Goal: Task Accomplishment & Management: Complete application form

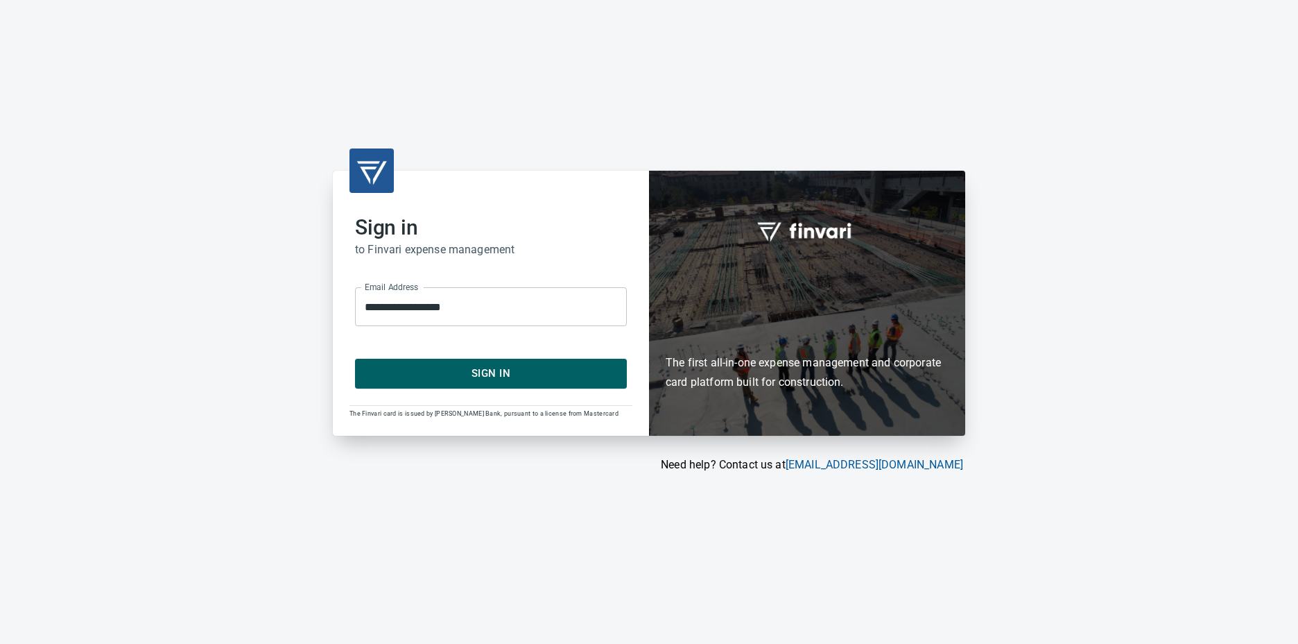
click at [467, 378] on span "Sign In" at bounding box center [490, 373] width 241 height 18
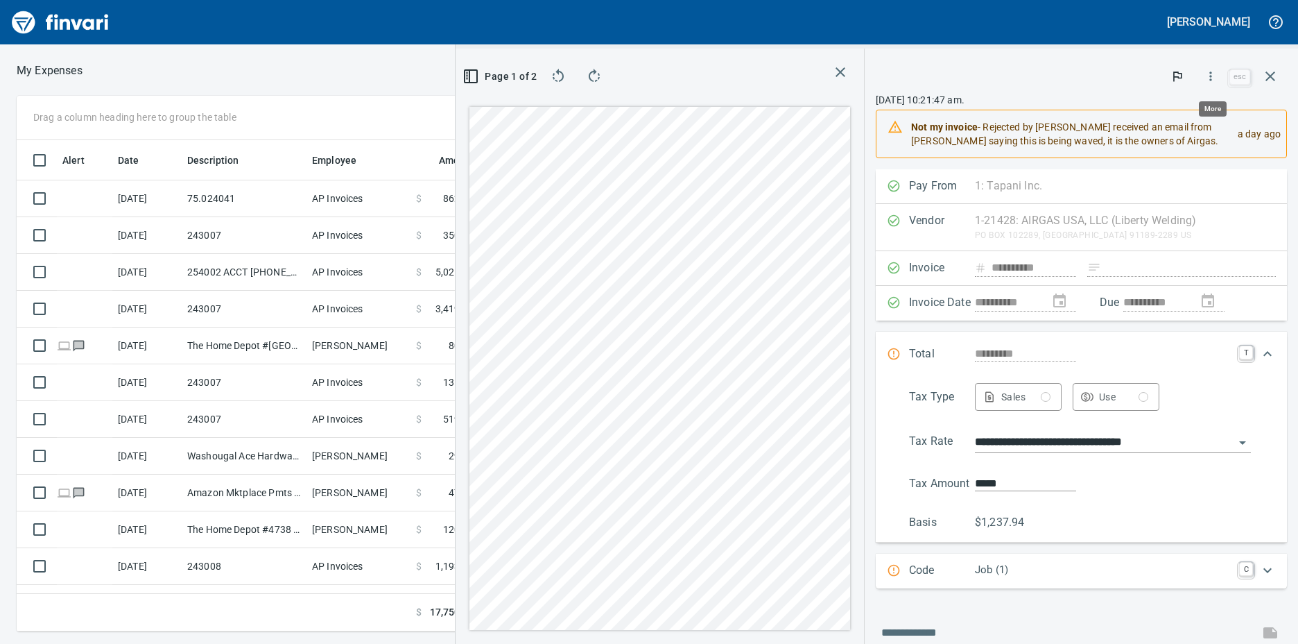
scroll to position [481, 897]
click at [1216, 79] on icon "button" at bounding box center [1211, 76] width 14 height 14
click at [1141, 121] on div at bounding box center [1131, 116] width 22 height 17
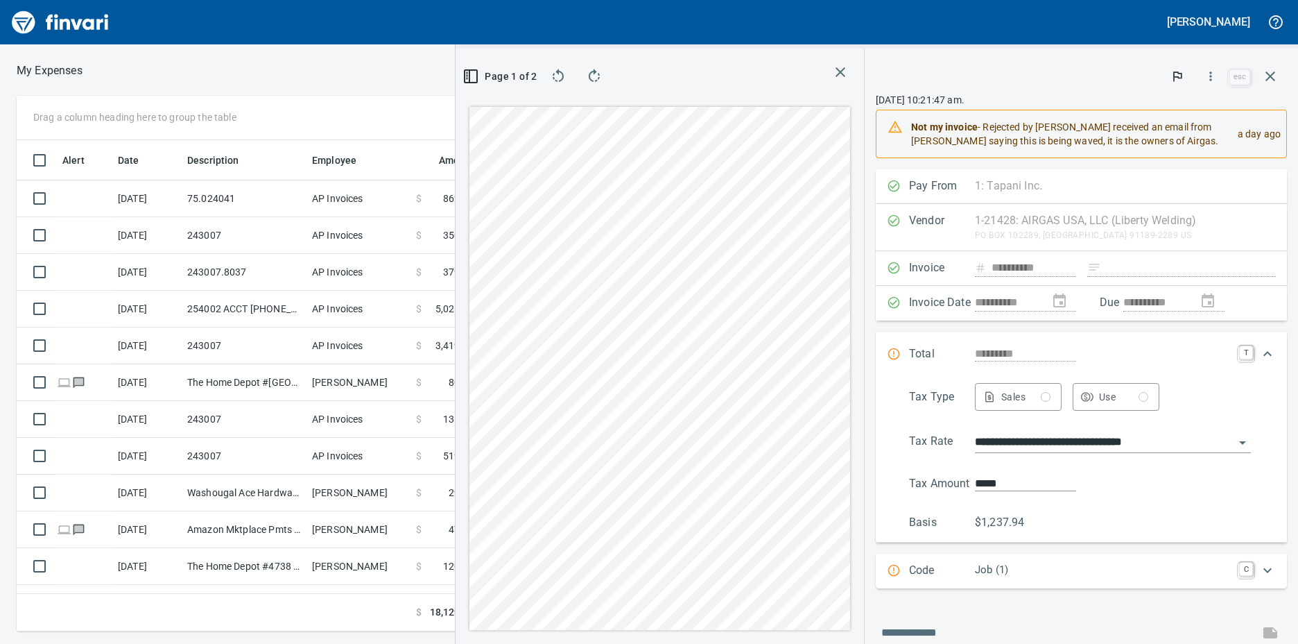
scroll to position [481, 897]
click at [1010, 87] on div at bounding box center [1051, 76] width 350 height 31
click at [1279, 72] on button "button" at bounding box center [1270, 76] width 33 height 33
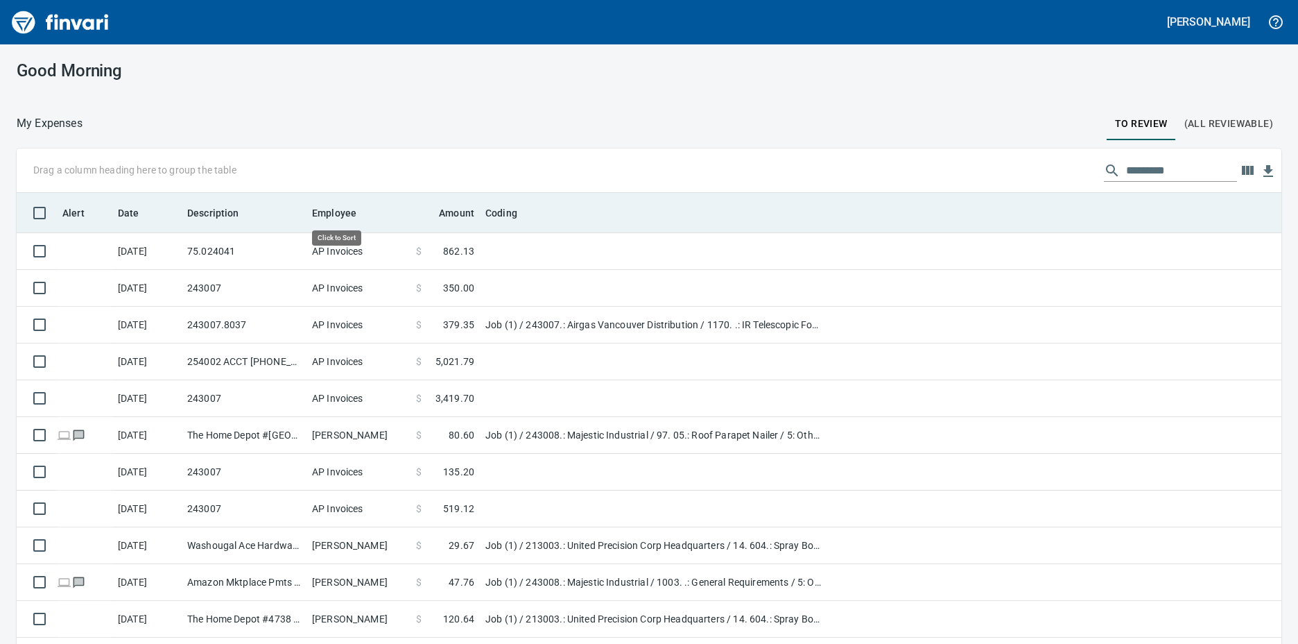
scroll to position [481, 1234]
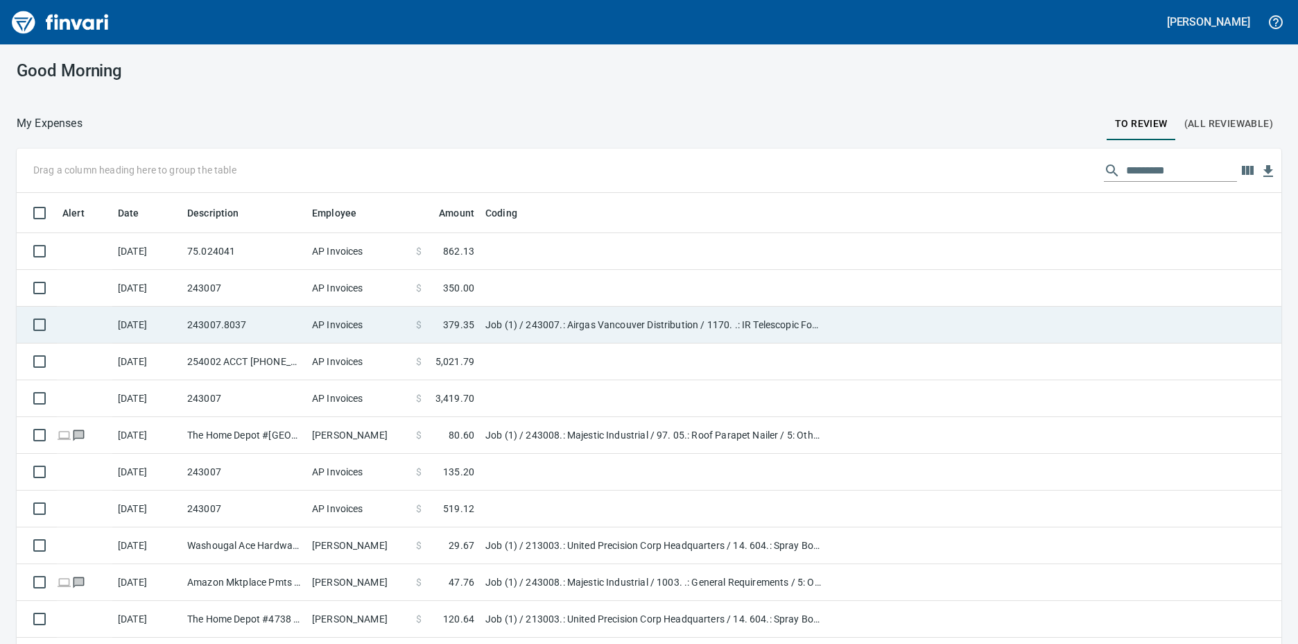
click at [363, 326] on td "AP Invoices" at bounding box center [359, 325] width 104 height 37
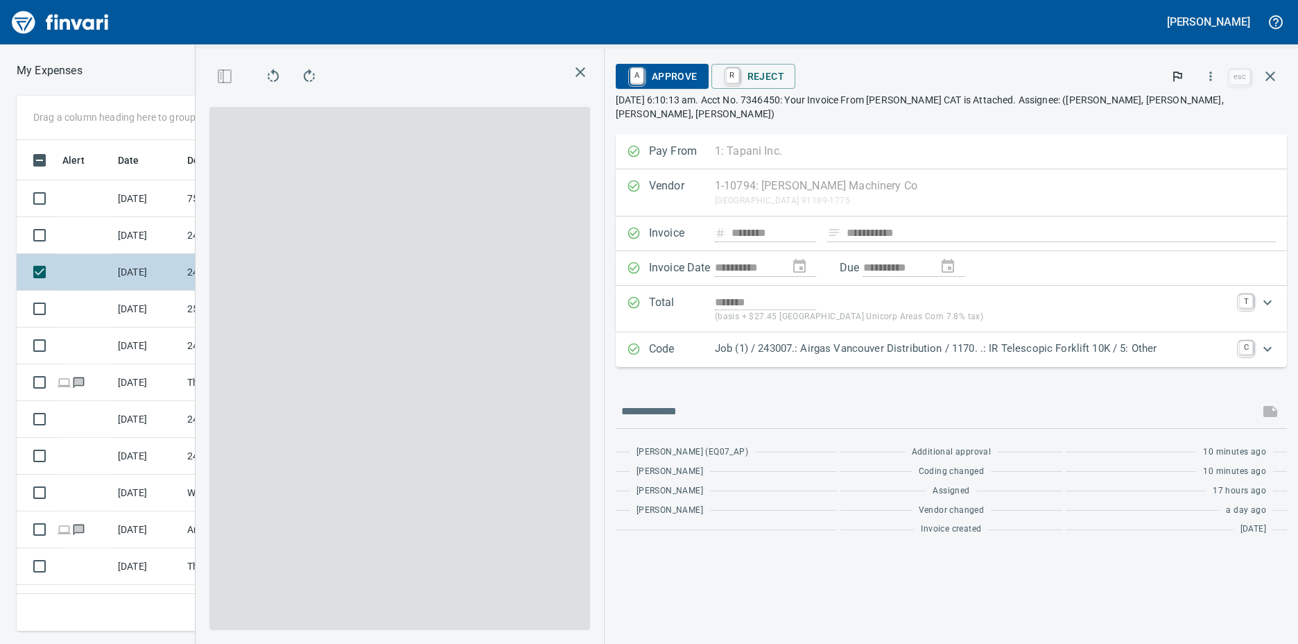
scroll to position [481, 897]
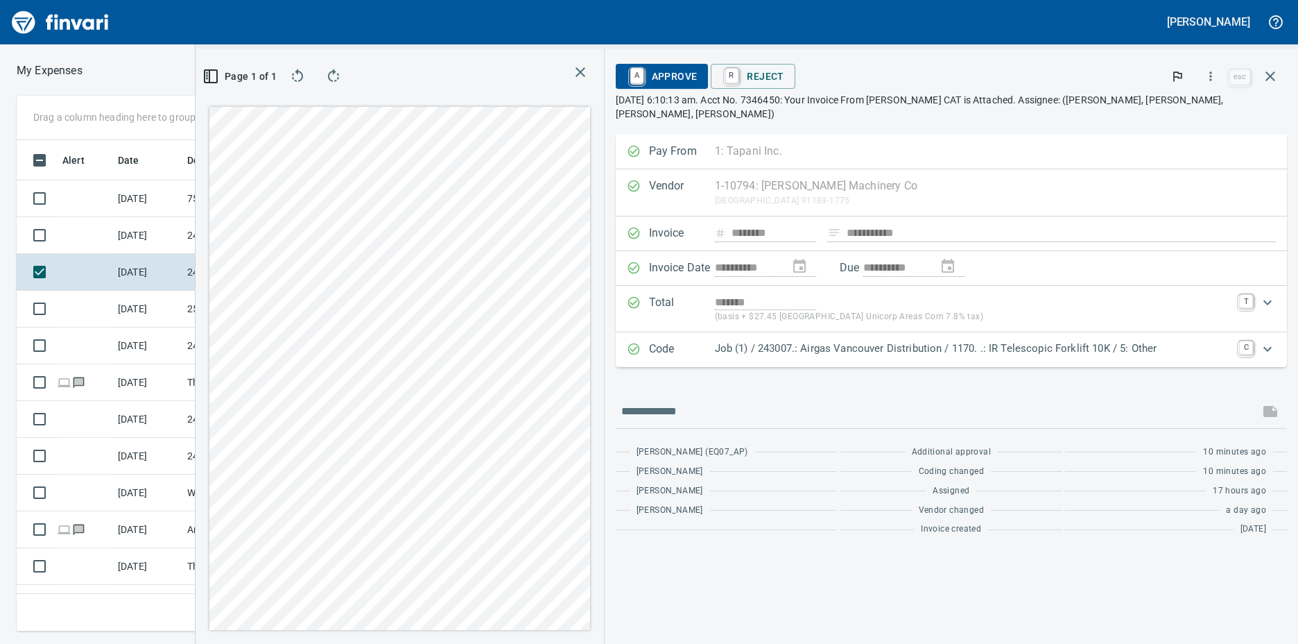
click at [667, 393] on div "**********" at bounding box center [747, 346] width 1103 height 595
click at [245, 356] on div "Drag a column heading here to group the table Alert Date Description Employee A…" at bounding box center [649, 363] width 1298 height 535
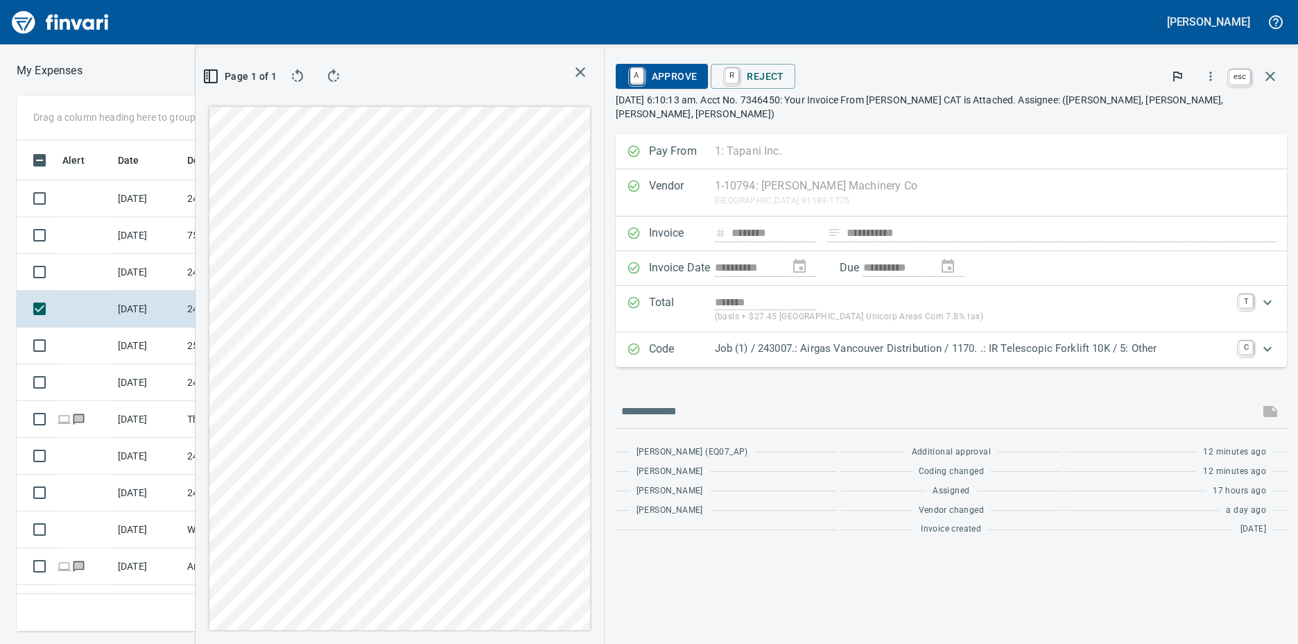
click at [1275, 76] on icon "button" at bounding box center [1270, 76] width 17 height 17
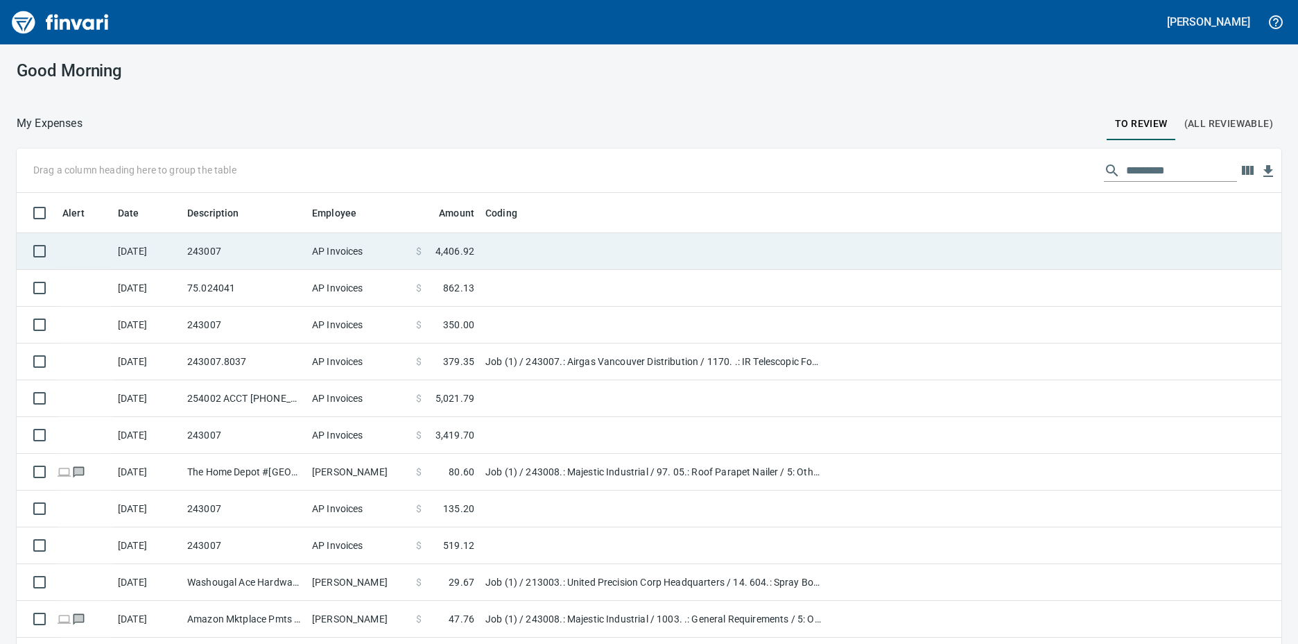
click at [239, 249] on td "243007" at bounding box center [244, 251] width 125 height 37
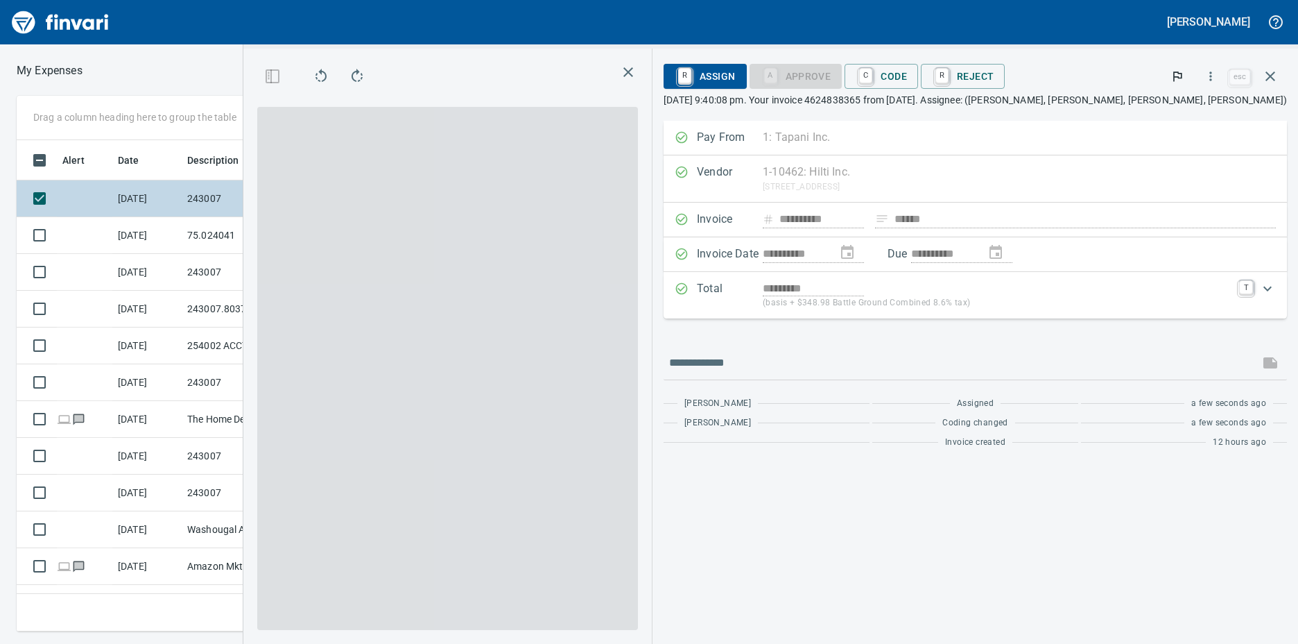
scroll to position [481, 897]
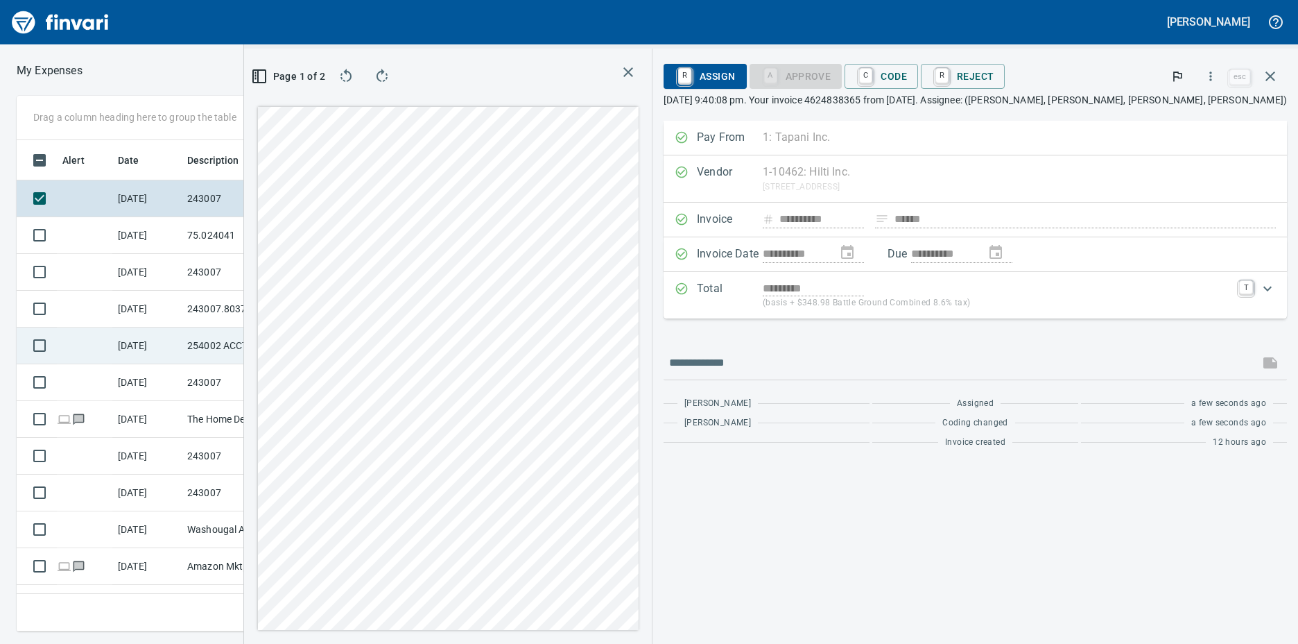
click at [326, 335] on div "Drag a column heading here to group the table Alert Date Description Employee A…" at bounding box center [649, 363] width 1298 height 535
click at [907, 68] on span "C Code" at bounding box center [881, 76] width 51 height 24
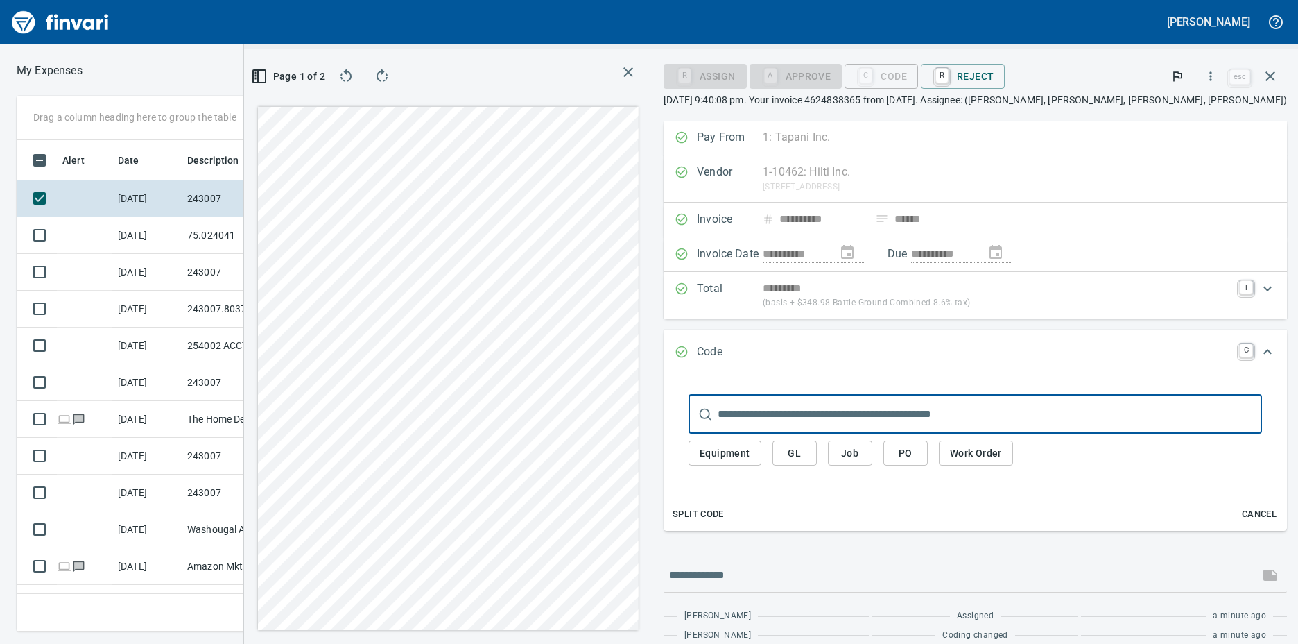
click at [926, 449] on div "​ Equipment GL Job PO Work Order" at bounding box center [975, 434] width 601 height 106
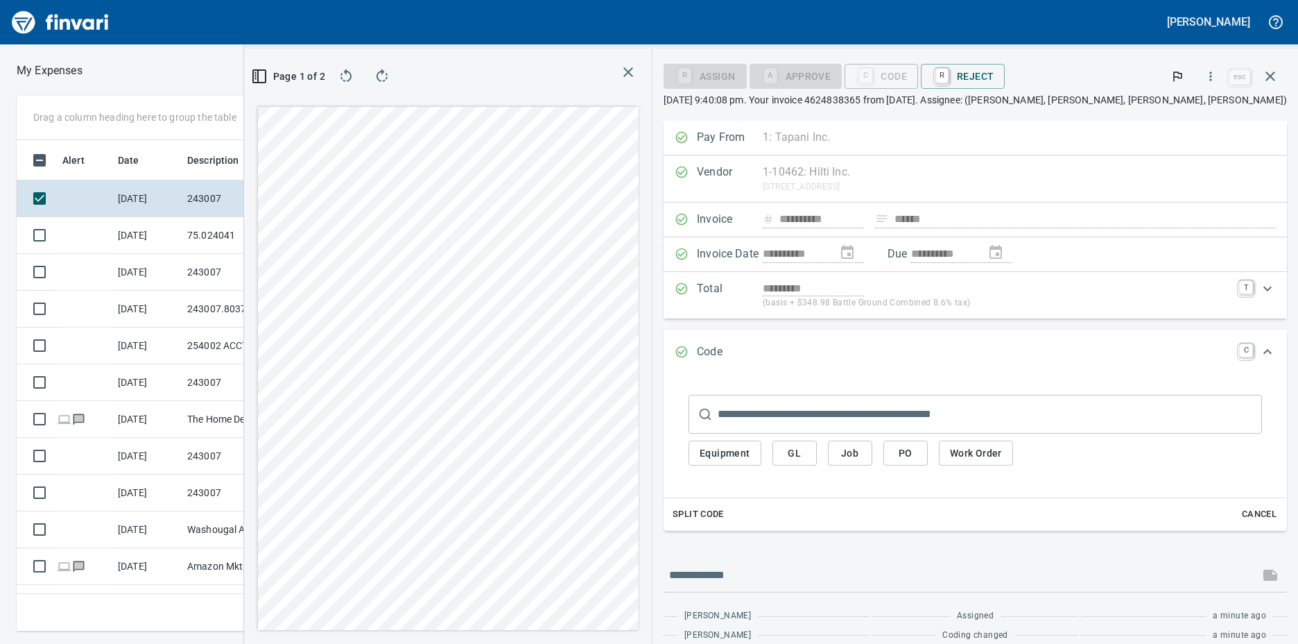
scroll to position [35, 0]
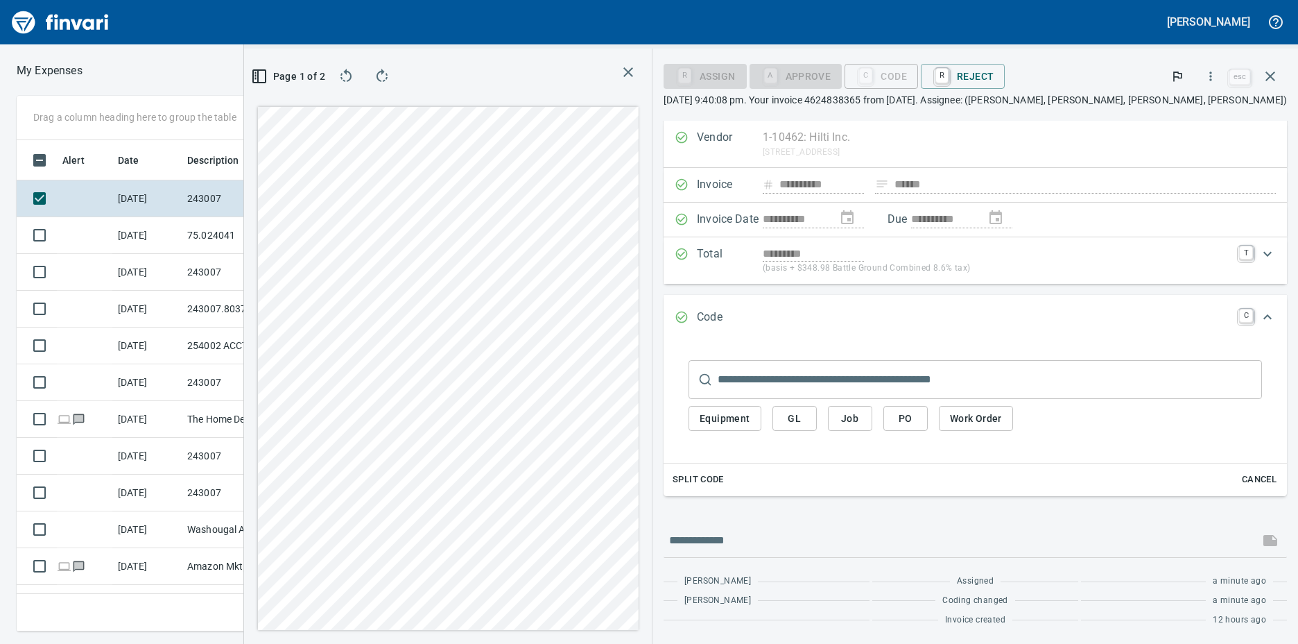
click at [886, 374] on input "text" at bounding box center [990, 379] width 544 height 39
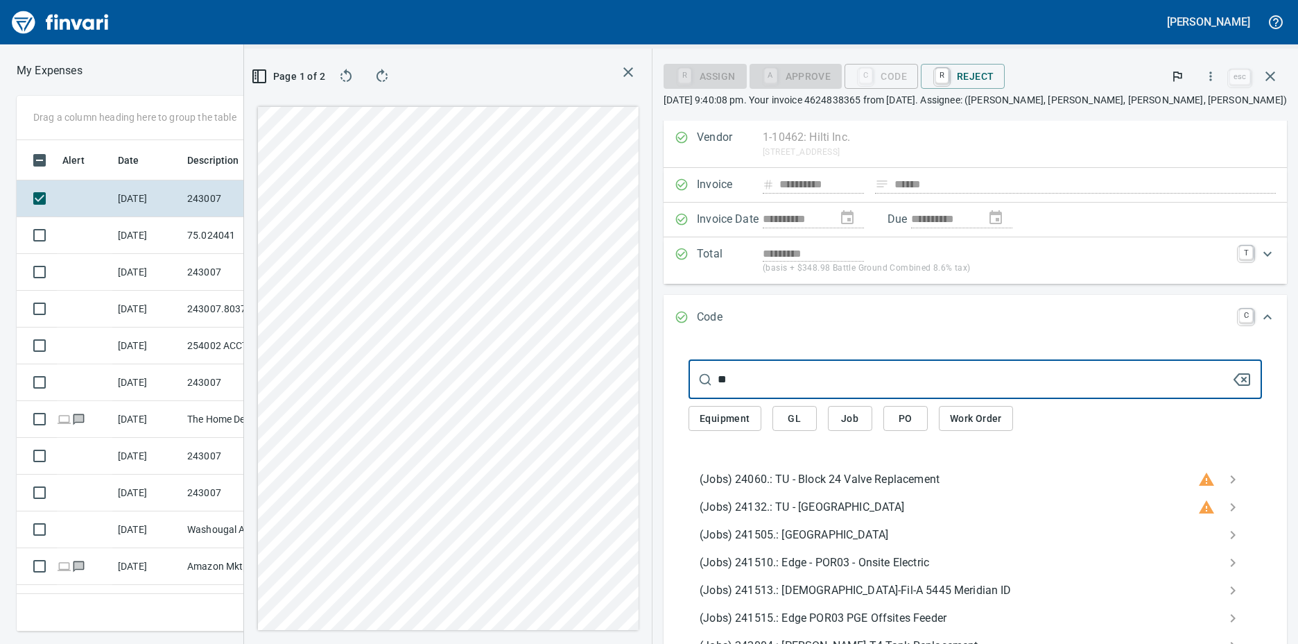
type input "**"
click at [861, 421] on span "Job" at bounding box center [850, 418] width 22 height 17
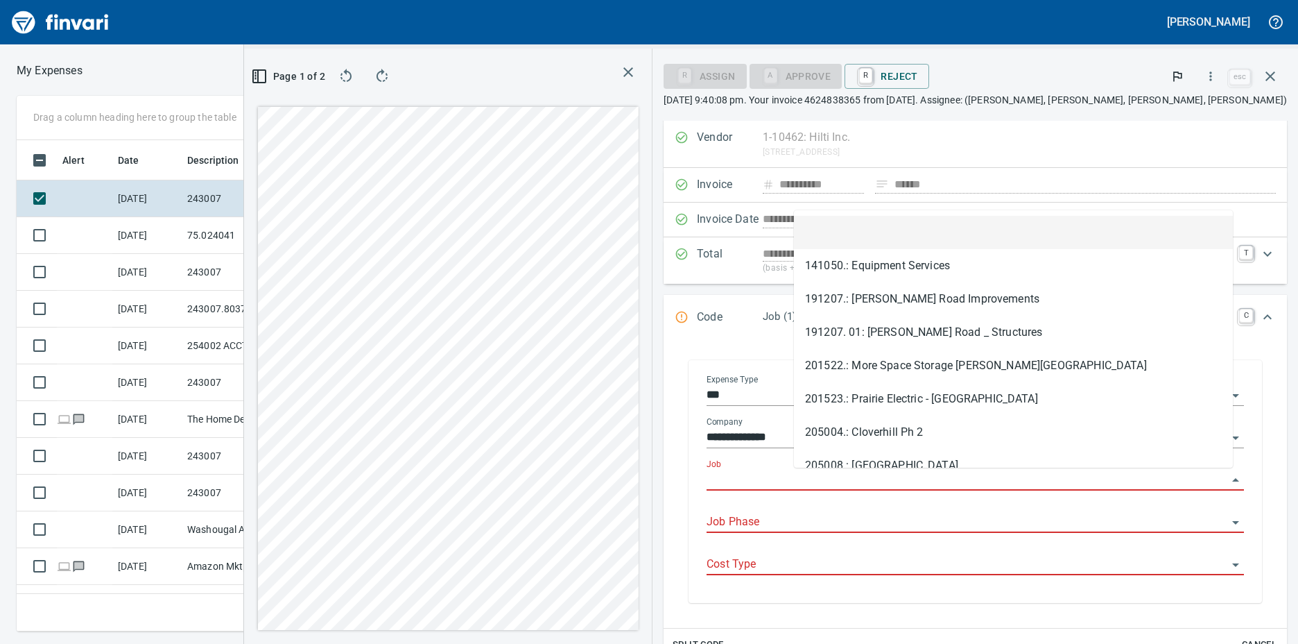
scroll to position [481, 897]
click at [852, 483] on input "Job" at bounding box center [967, 479] width 521 height 19
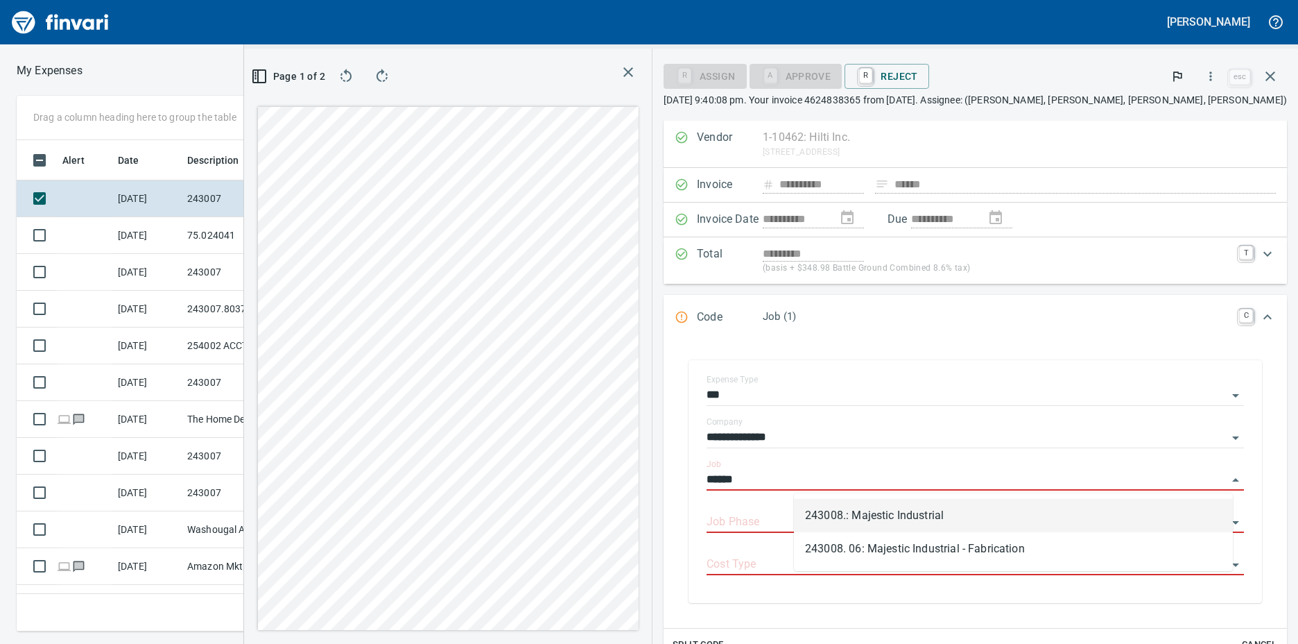
click at [851, 508] on li "243008.: Majestic Industrial" at bounding box center [1013, 515] width 439 height 33
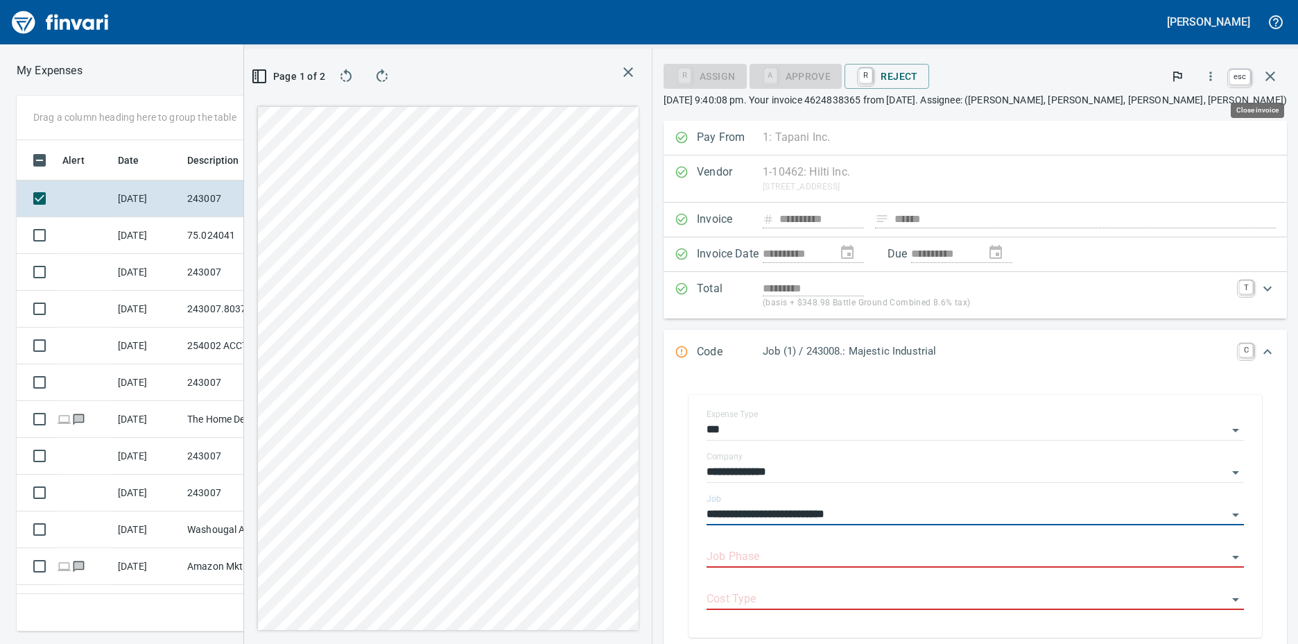
type input "**********"
click at [1269, 76] on icon "button" at bounding box center [1270, 76] width 17 height 17
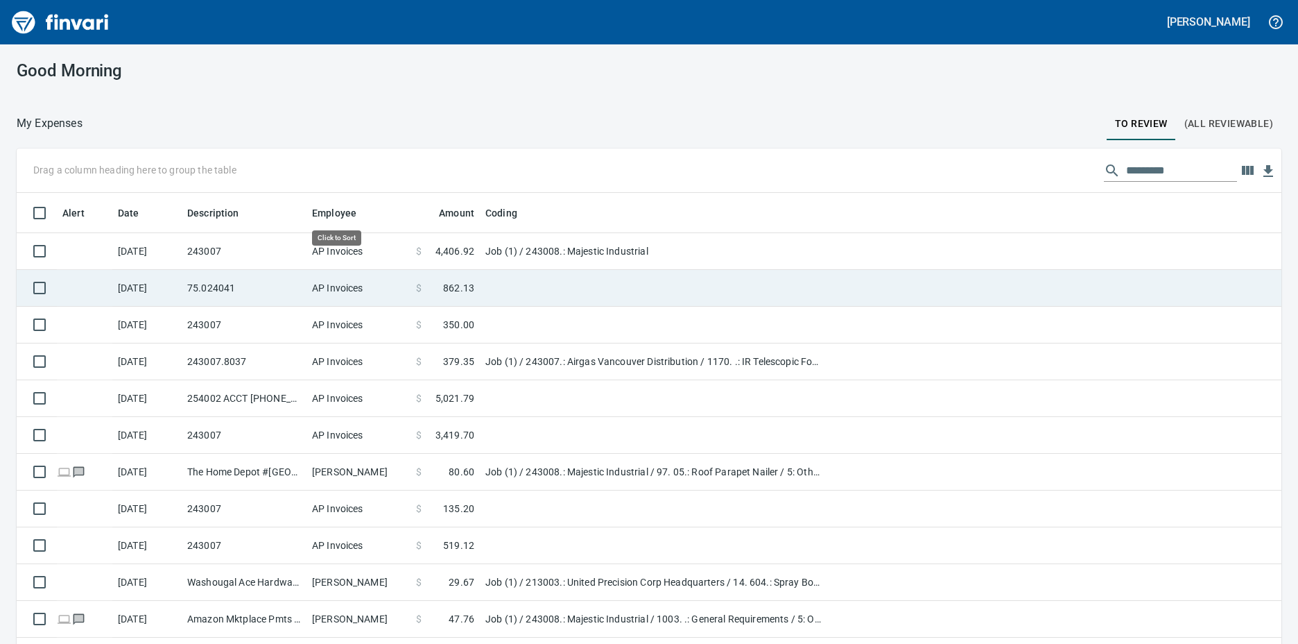
scroll to position [481, 1234]
click at [333, 286] on td "AP Invoices" at bounding box center [359, 288] width 104 height 37
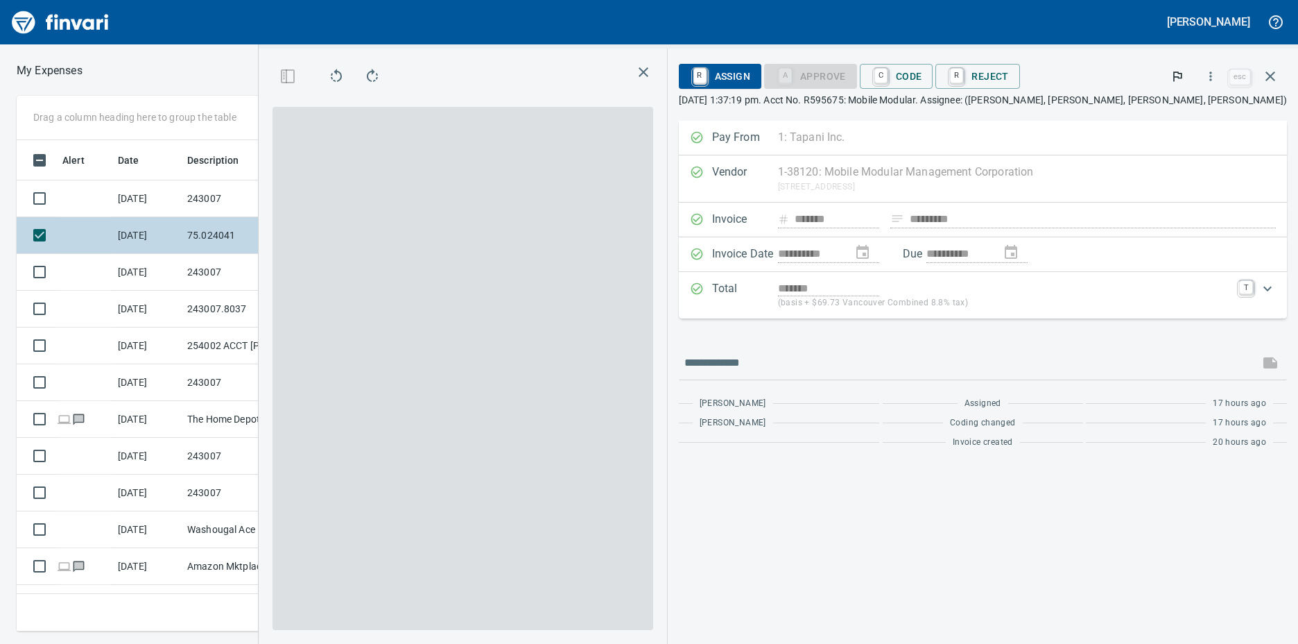
scroll to position [481, 897]
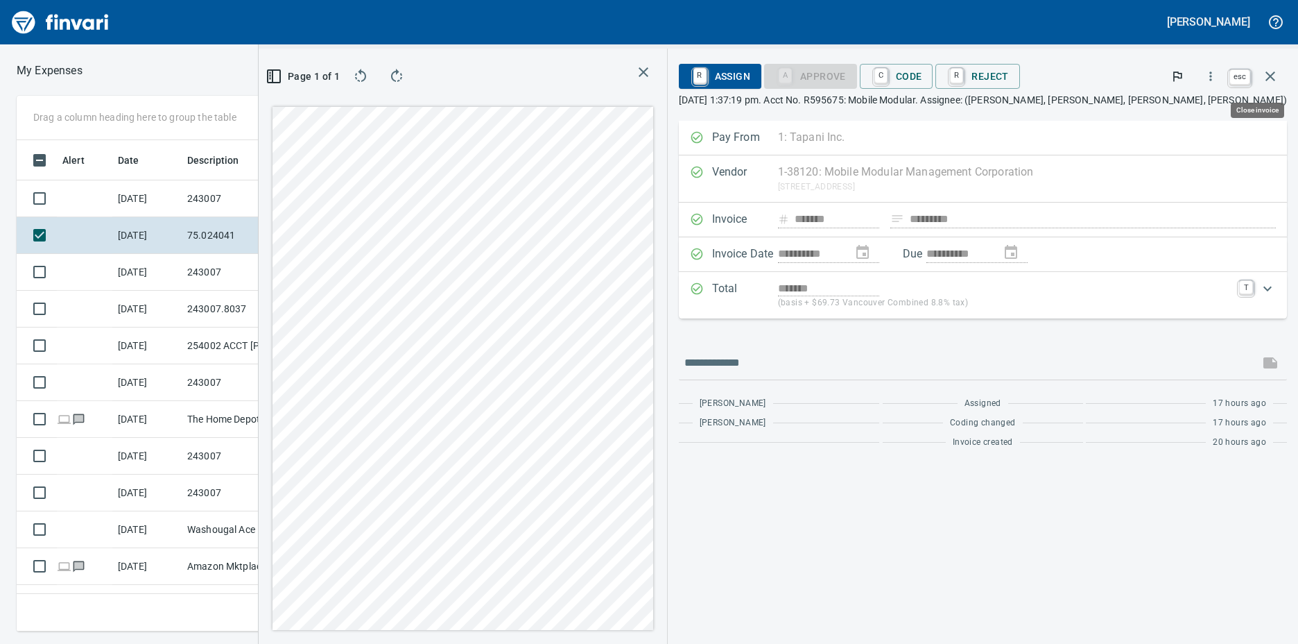
click at [1268, 83] on icon "button" at bounding box center [1270, 76] width 17 height 17
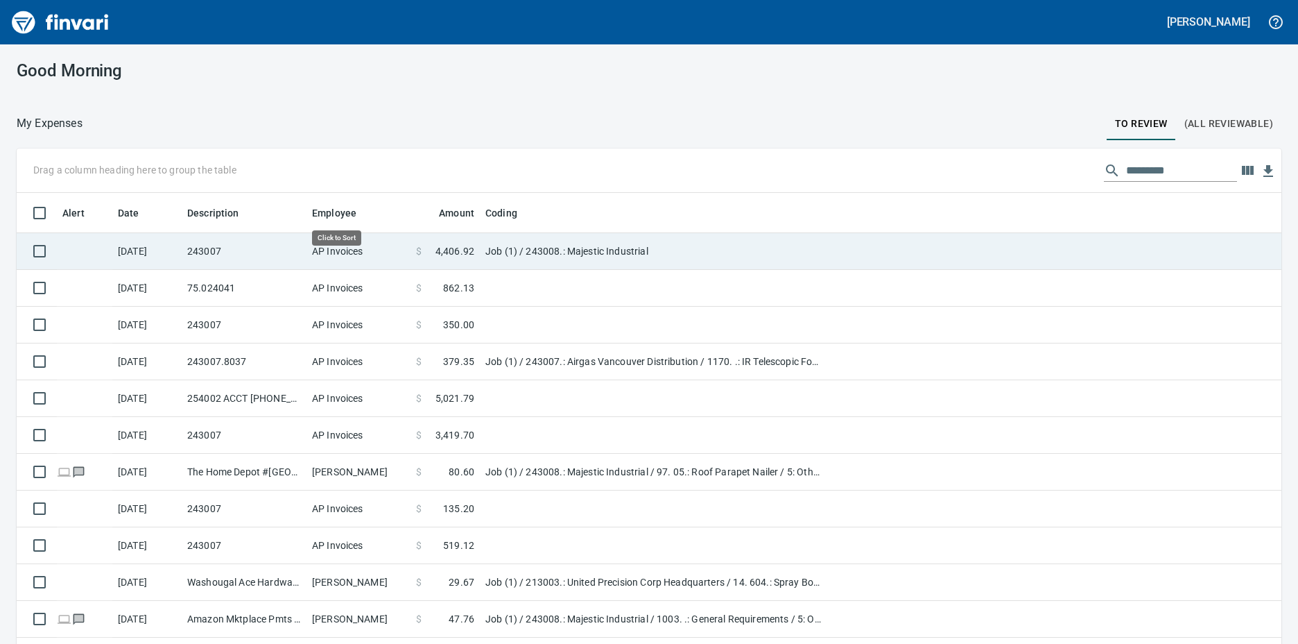
scroll to position [481, 1234]
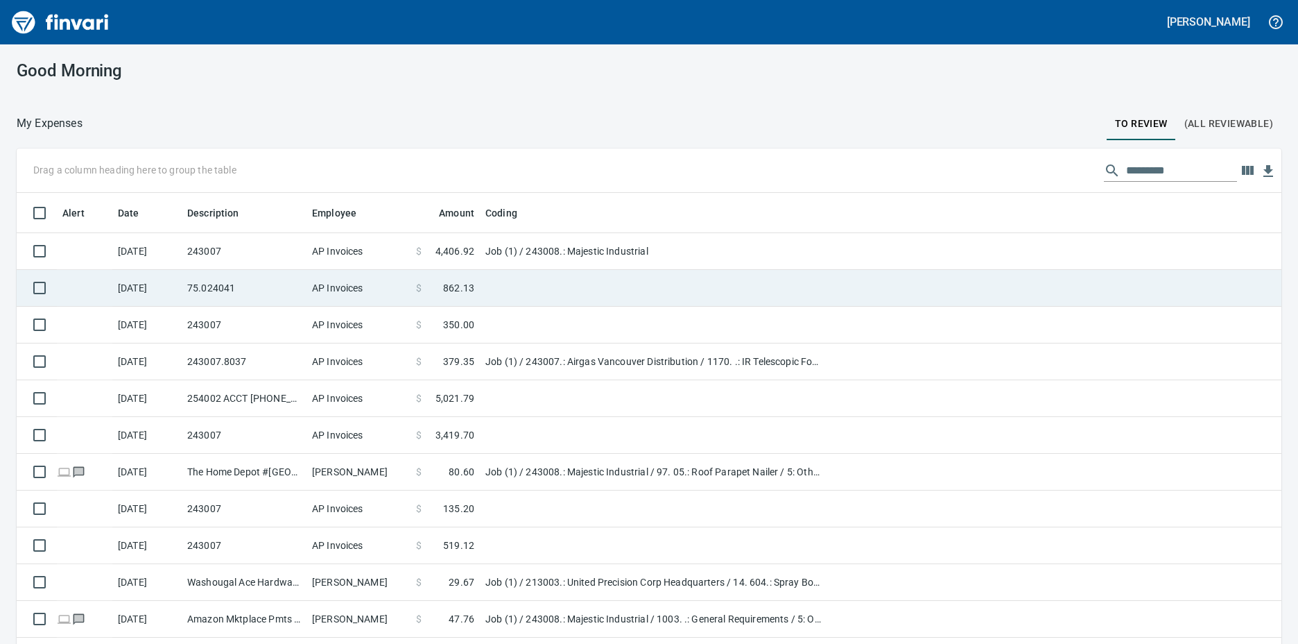
click at [271, 286] on td "75.024041" at bounding box center [244, 288] width 125 height 37
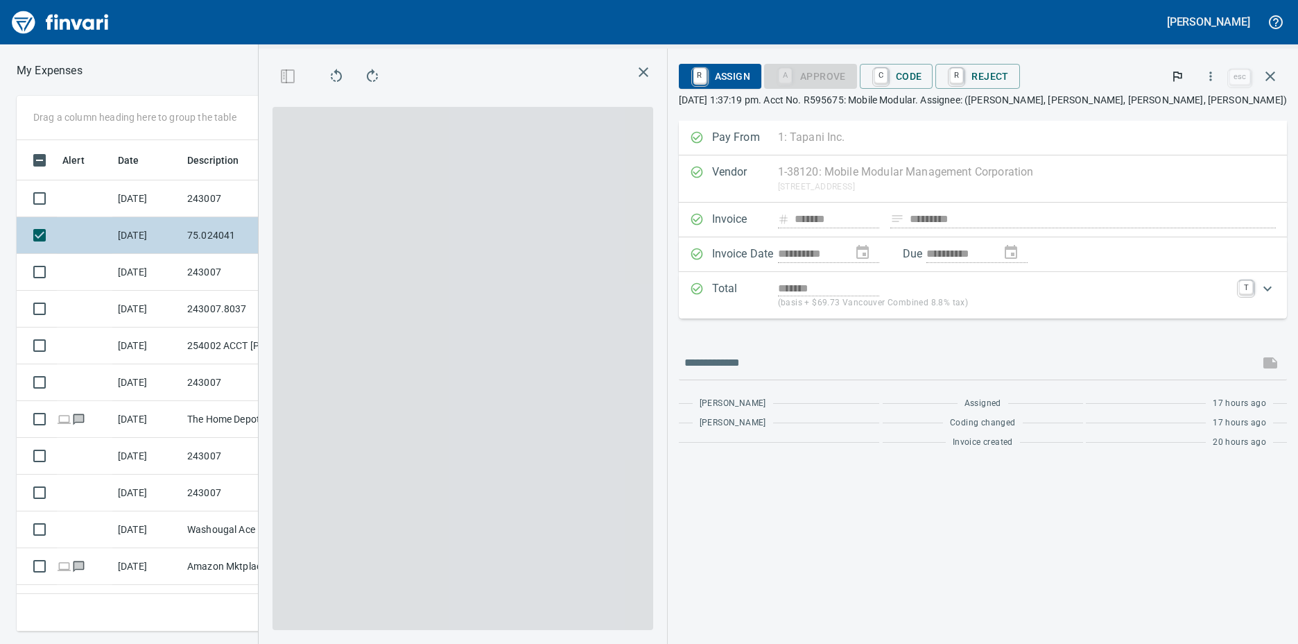
scroll to position [481, 897]
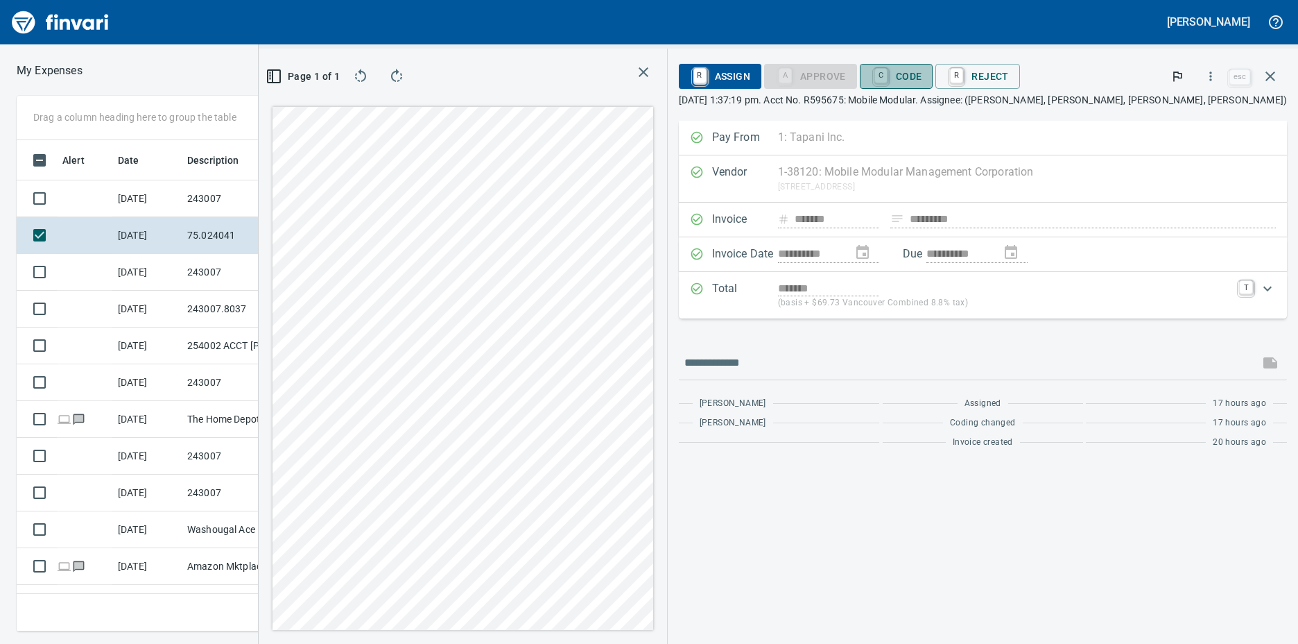
click at [922, 75] on span "C Code" at bounding box center [896, 76] width 51 height 24
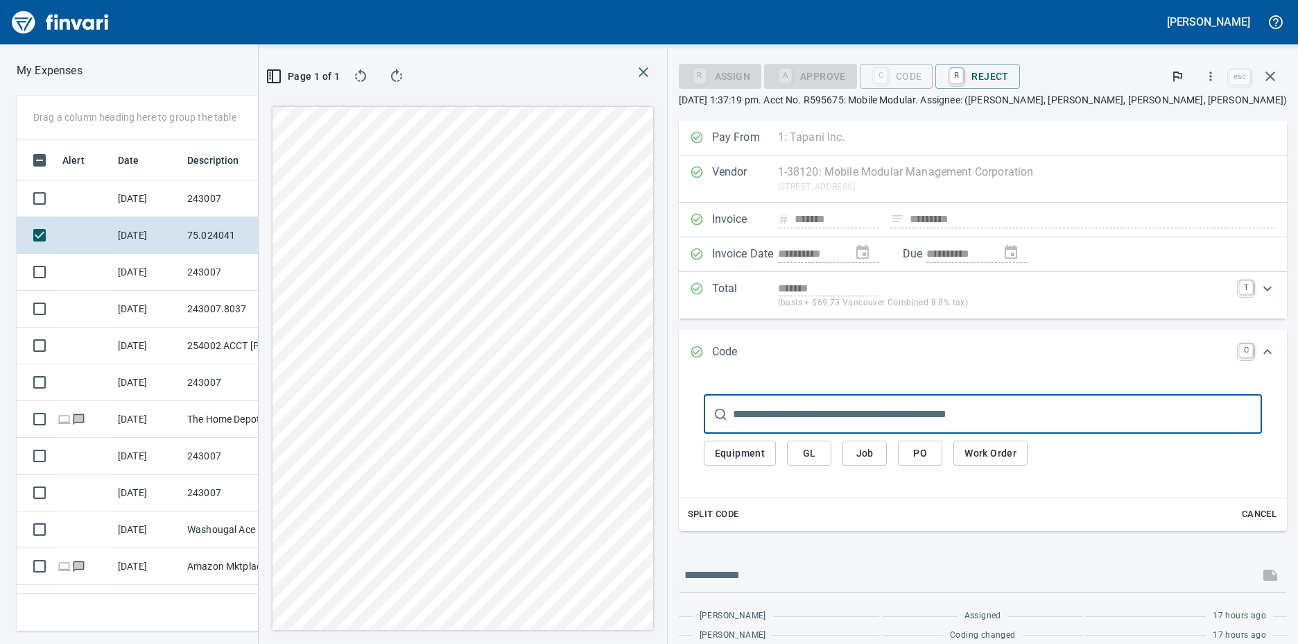
click at [876, 447] on span "Job" at bounding box center [865, 453] width 22 height 17
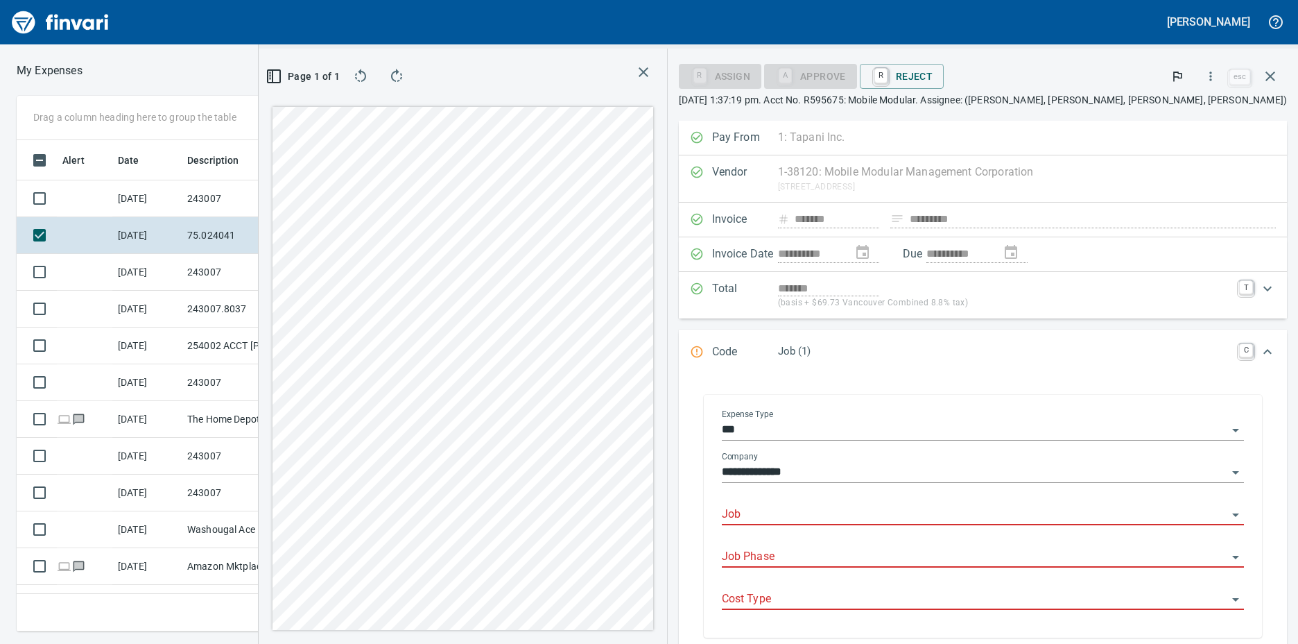
click at [865, 510] on input "Job" at bounding box center [975, 514] width 506 height 19
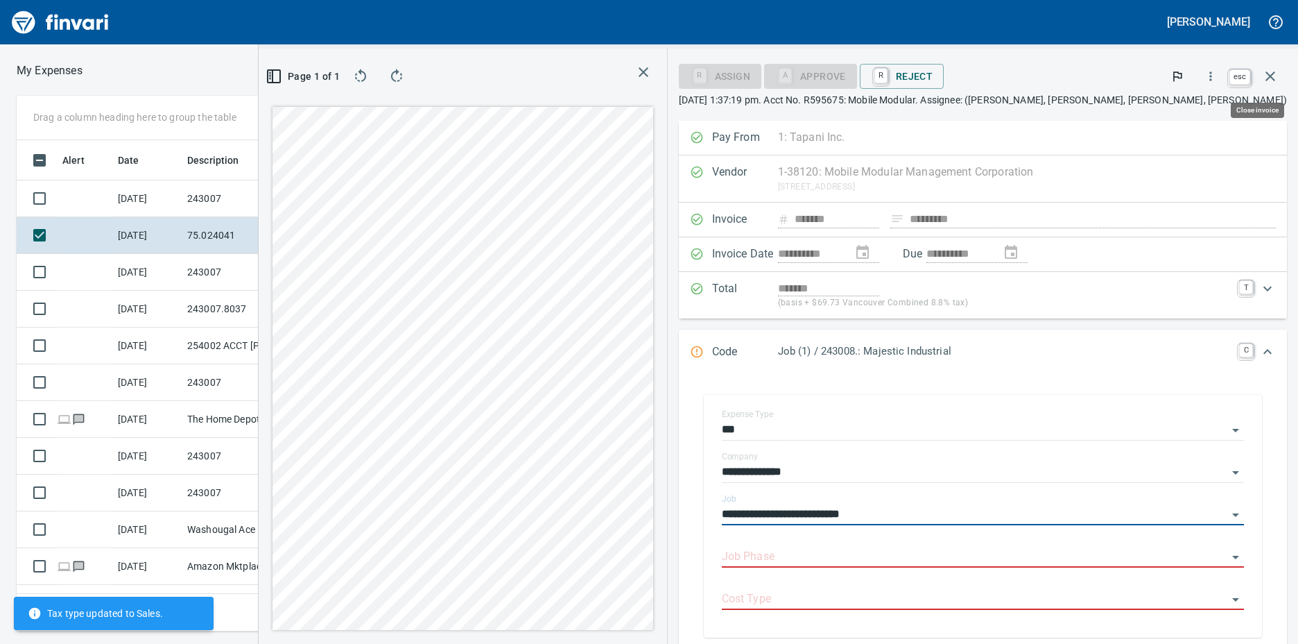
type input "**********"
click at [1272, 75] on icon "button" at bounding box center [1271, 76] width 10 height 10
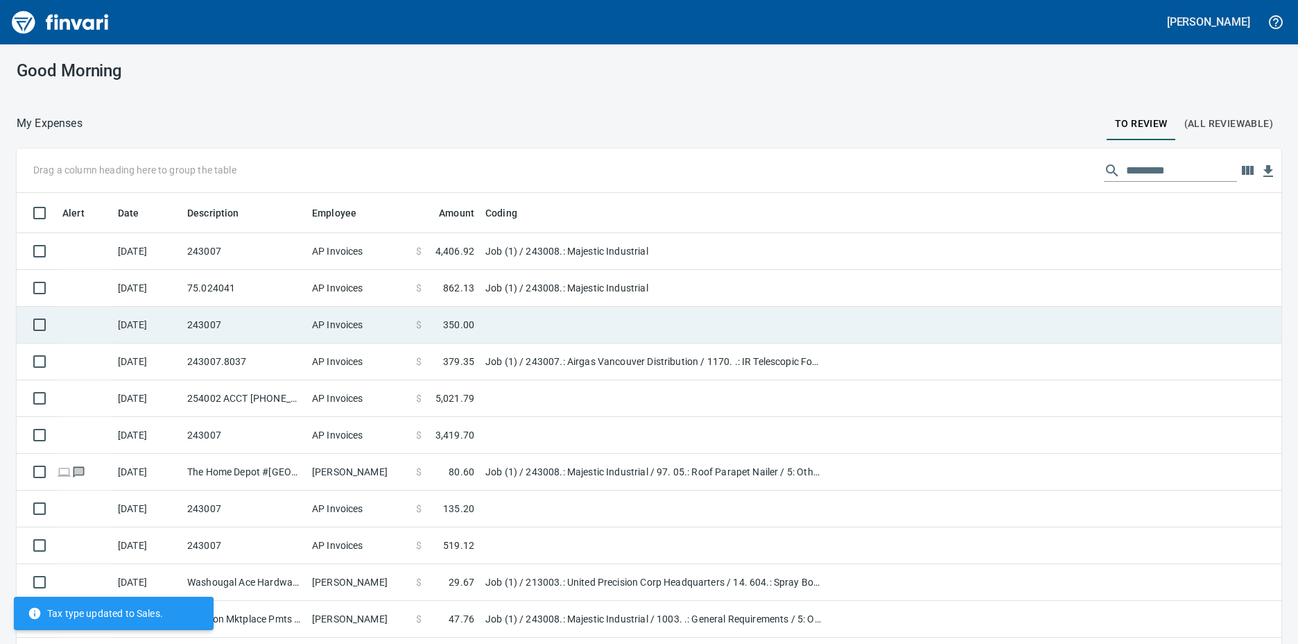
scroll to position [481, 1234]
click at [485, 329] on td at bounding box center [653, 325] width 347 height 37
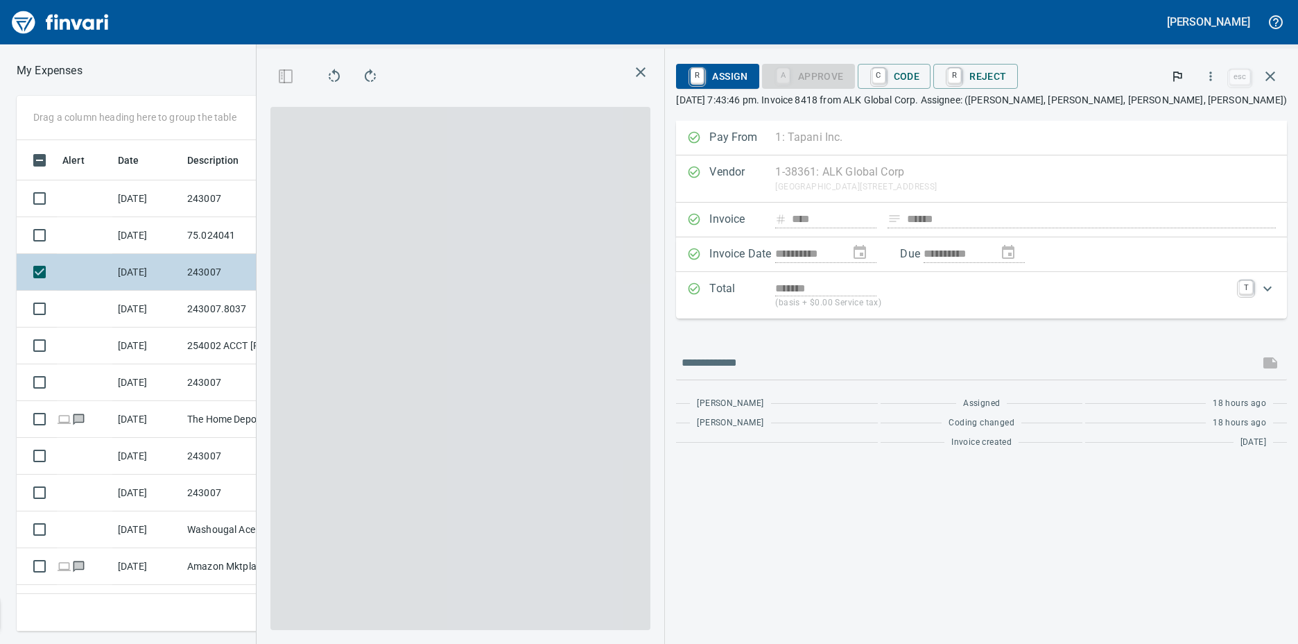
scroll to position [481, 897]
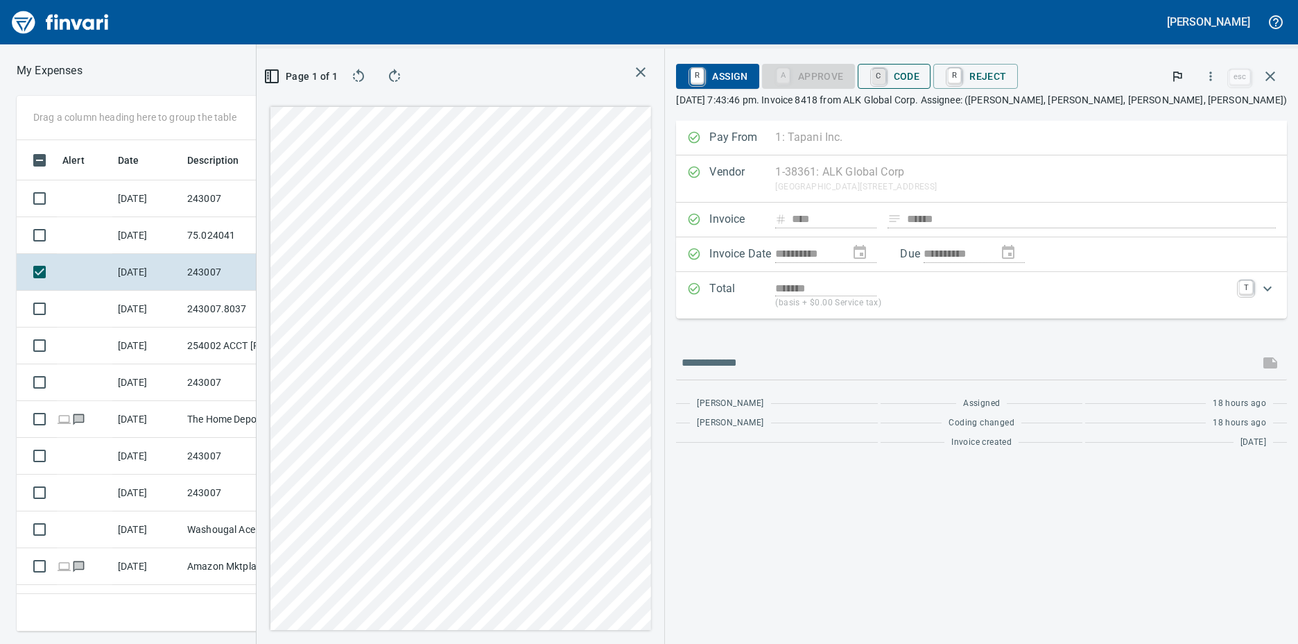
click at [886, 79] on link "C" at bounding box center [878, 76] width 13 height 15
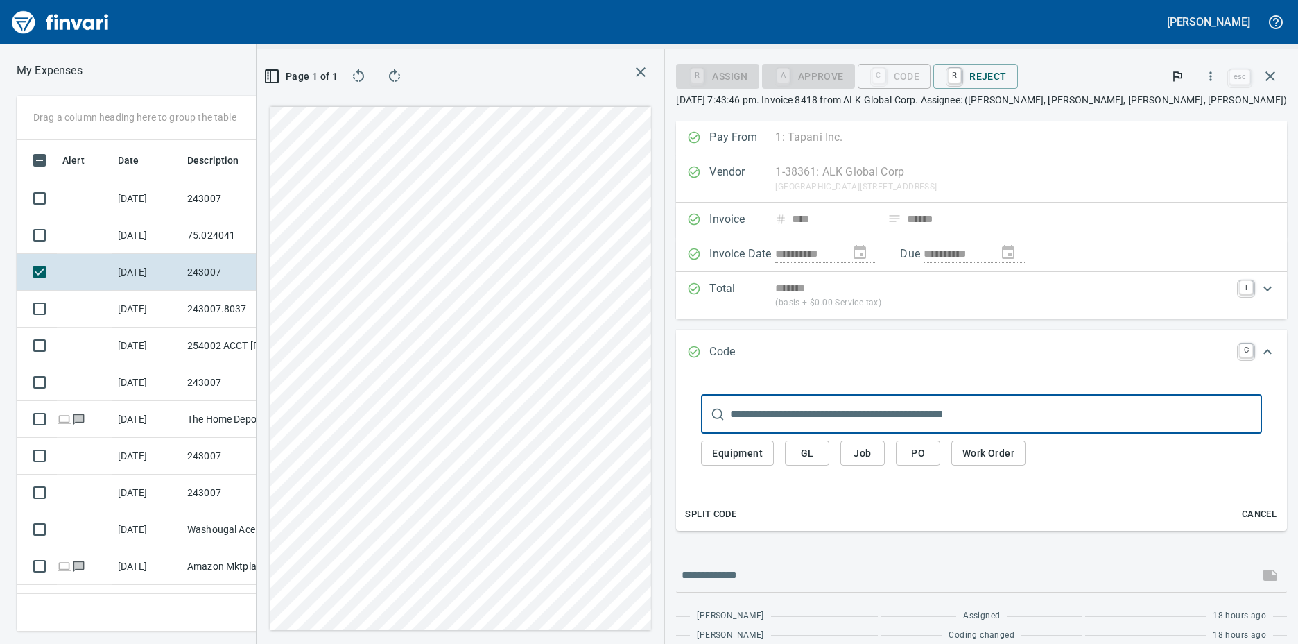
click at [874, 453] on span "Job" at bounding box center [863, 453] width 22 height 17
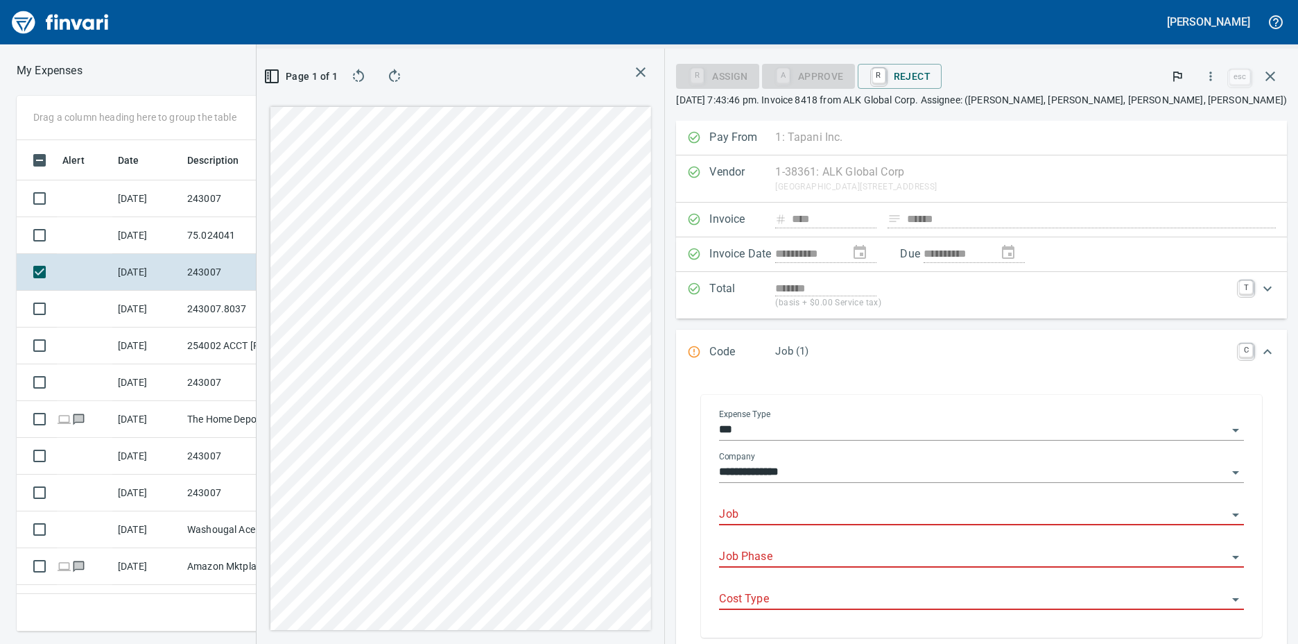
click at [873, 508] on input "Job" at bounding box center [973, 514] width 508 height 19
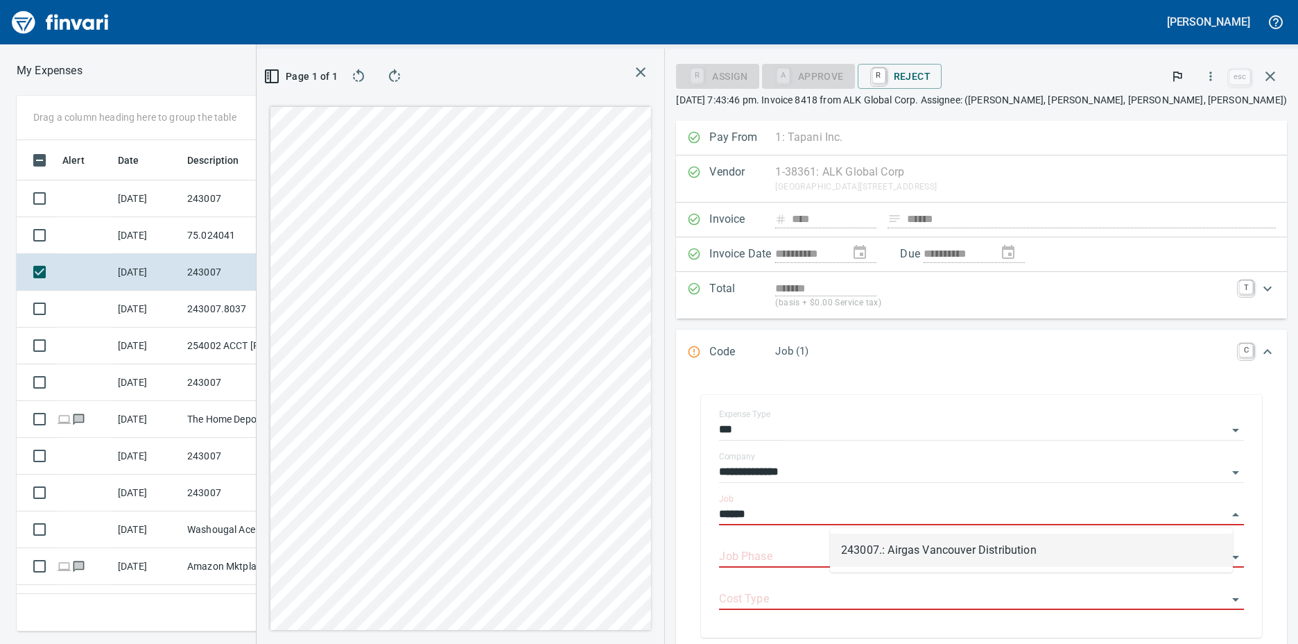
click at [903, 553] on li "243007.: Airgas Vancouver Distribution" at bounding box center [1031, 549] width 403 height 33
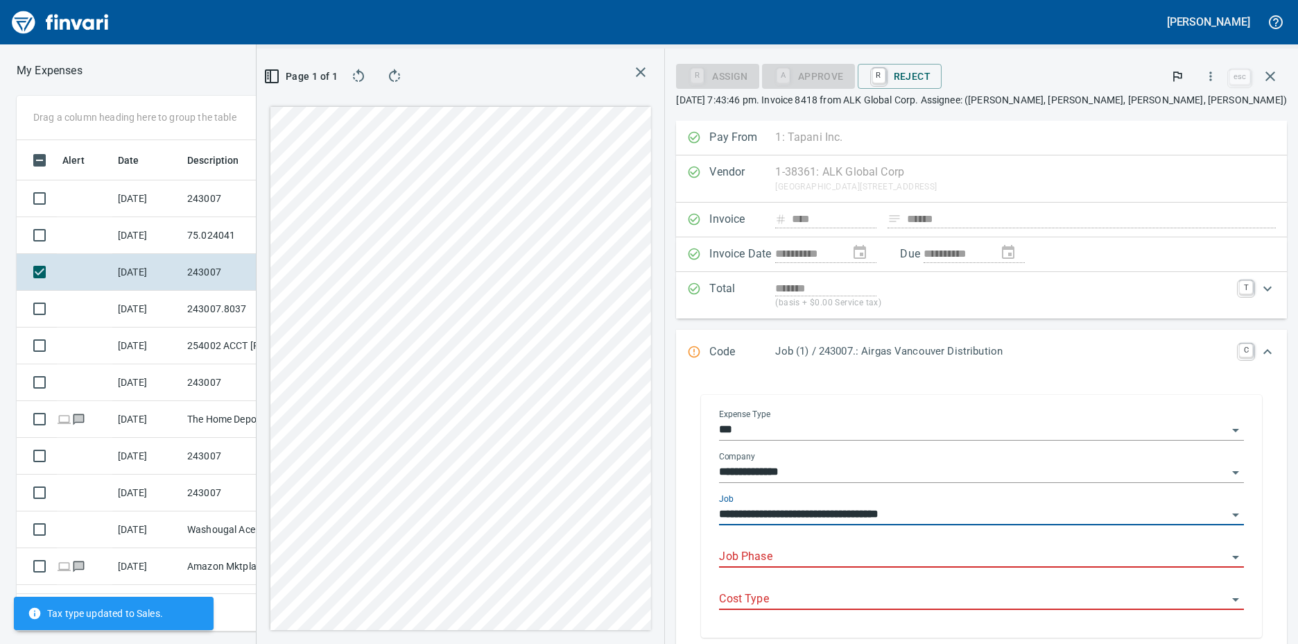
type input "**********"
click at [883, 549] on input "Job Phase" at bounding box center [973, 556] width 508 height 19
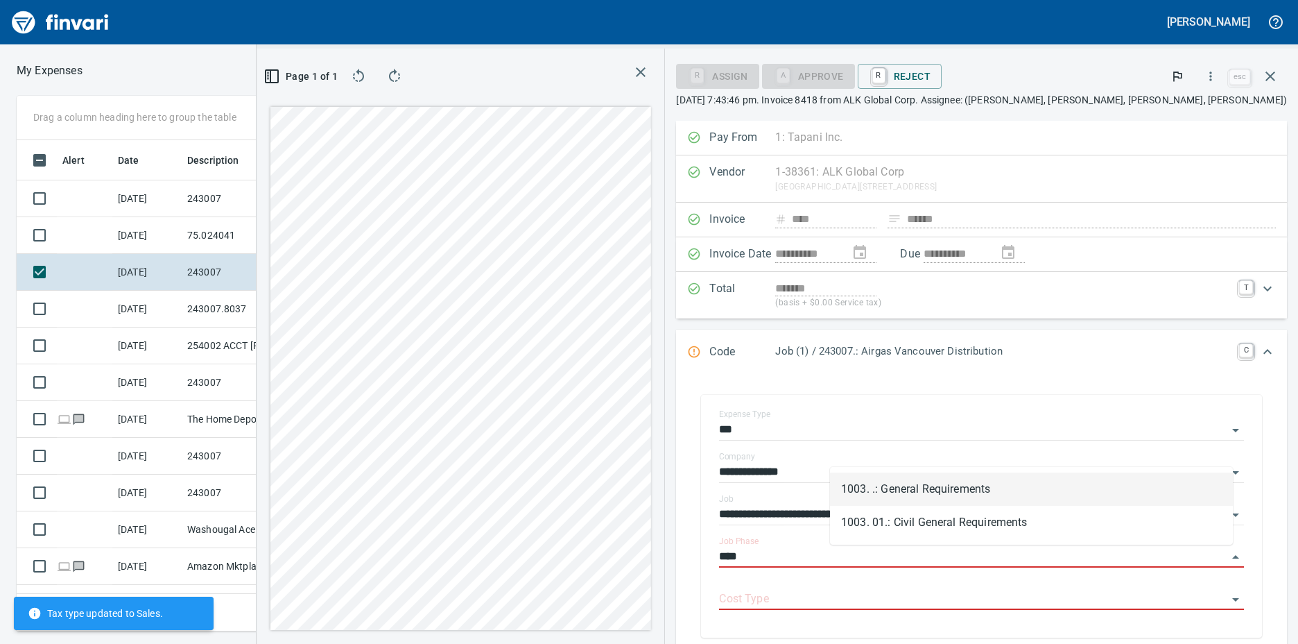
click at [902, 482] on li "1003. .: General Requirements" at bounding box center [1031, 488] width 403 height 33
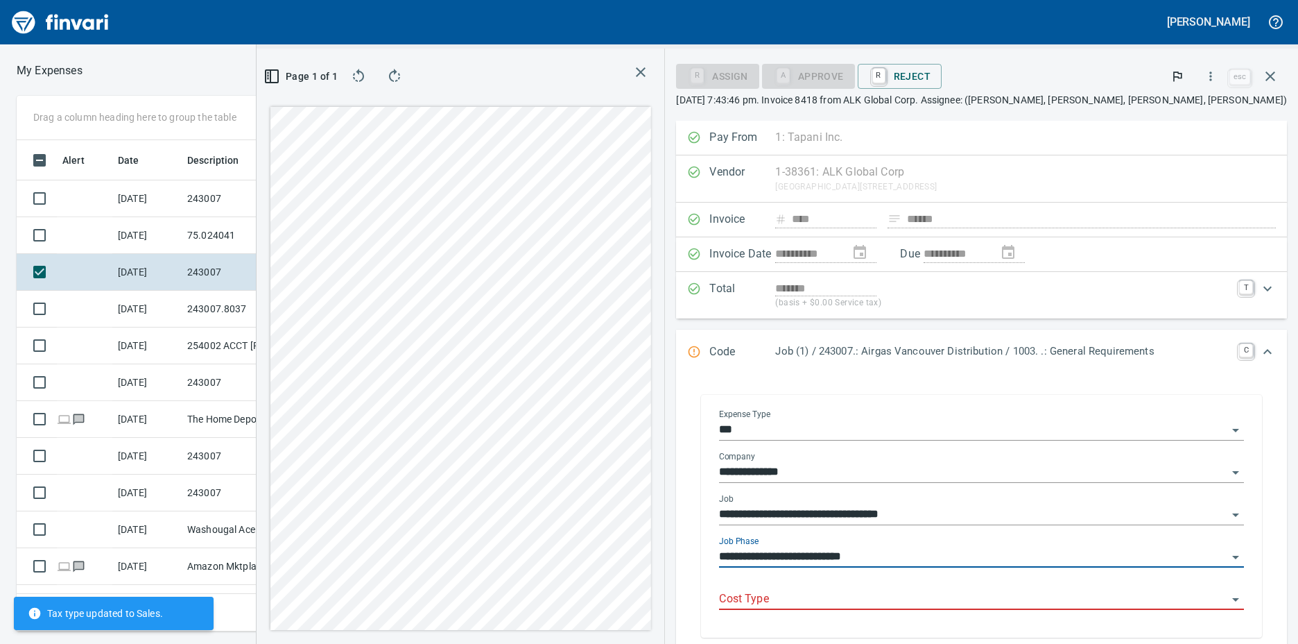
scroll to position [139, 0]
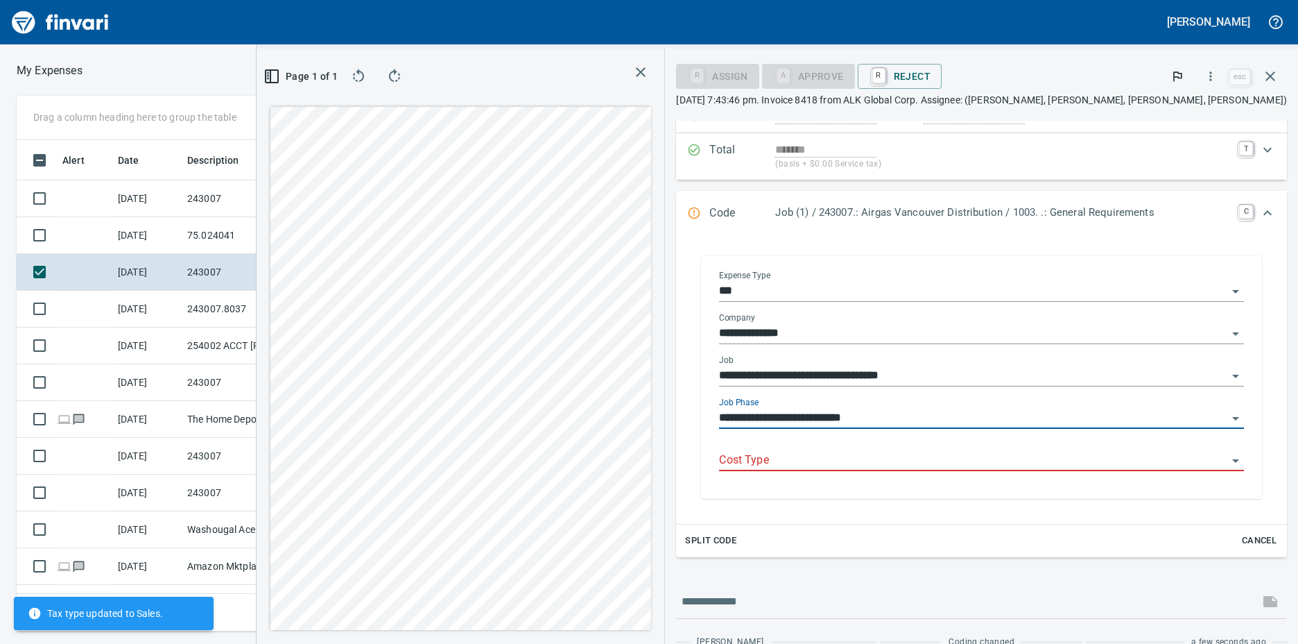
type input "**********"
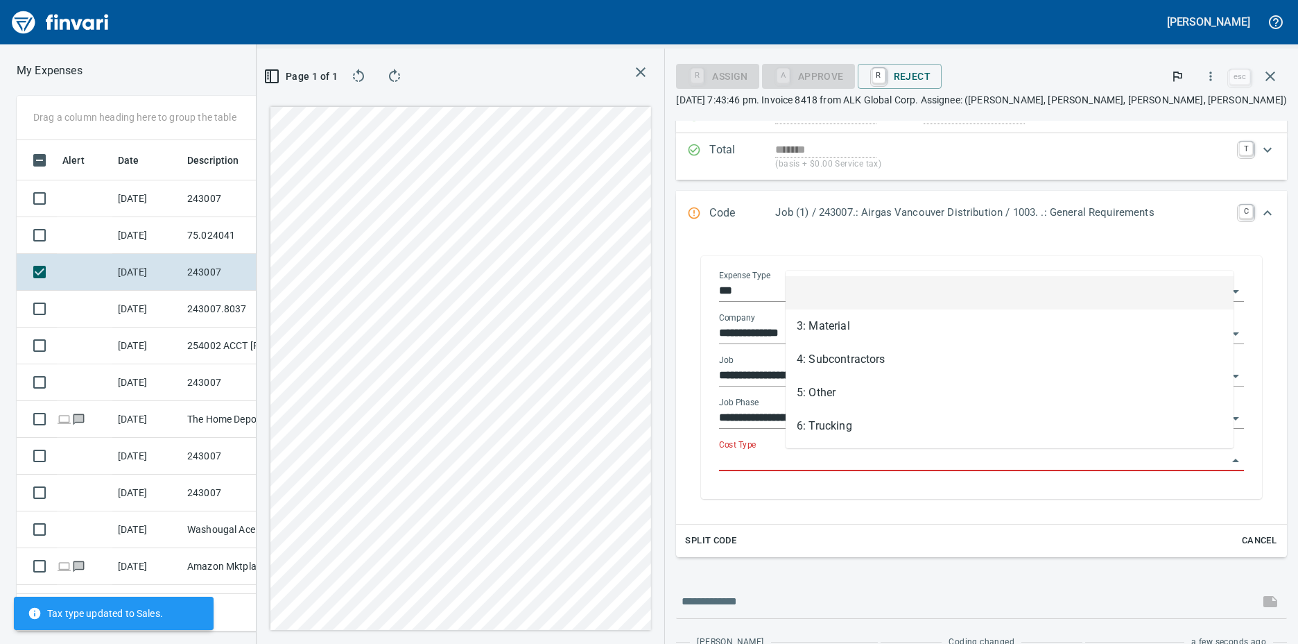
click at [840, 458] on input "Cost Type" at bounding box center [973, 460] width 508 height 19
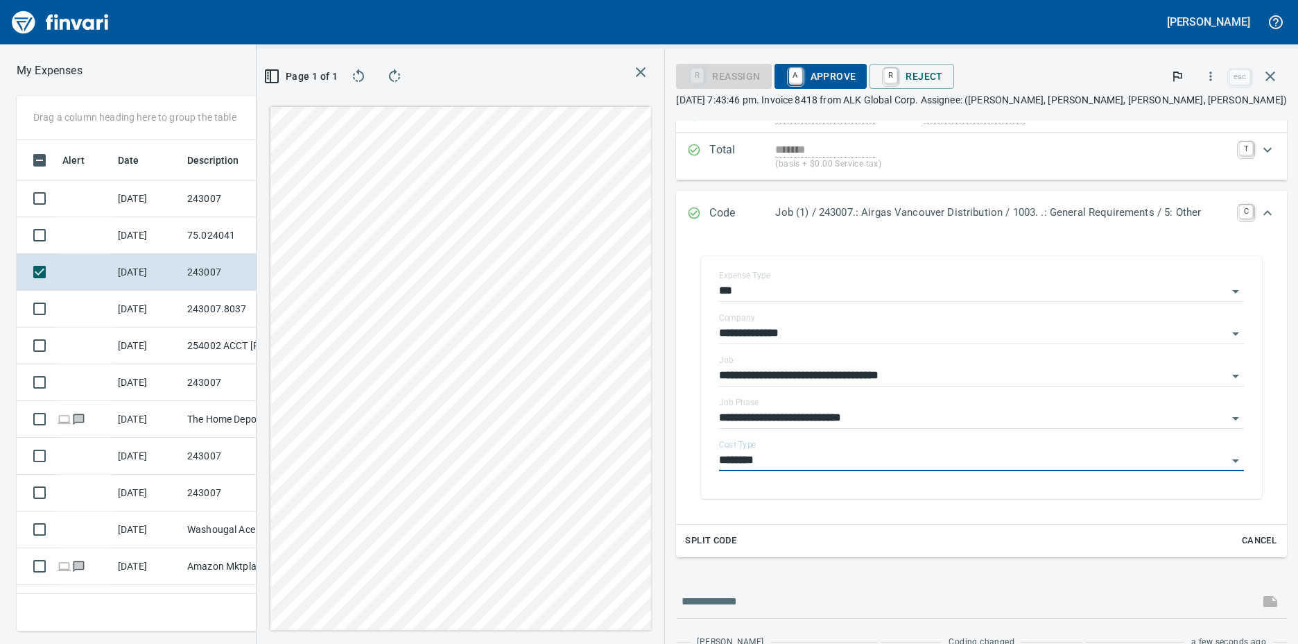
type input "********"
drag, startPoint x: 845, startPoint y: 80, endPoint x: 818, endPoint y: 100, distance: 33.3
click at [845, 80] on span "A Approve" at bounding box center [821, 76] width 71 height 24
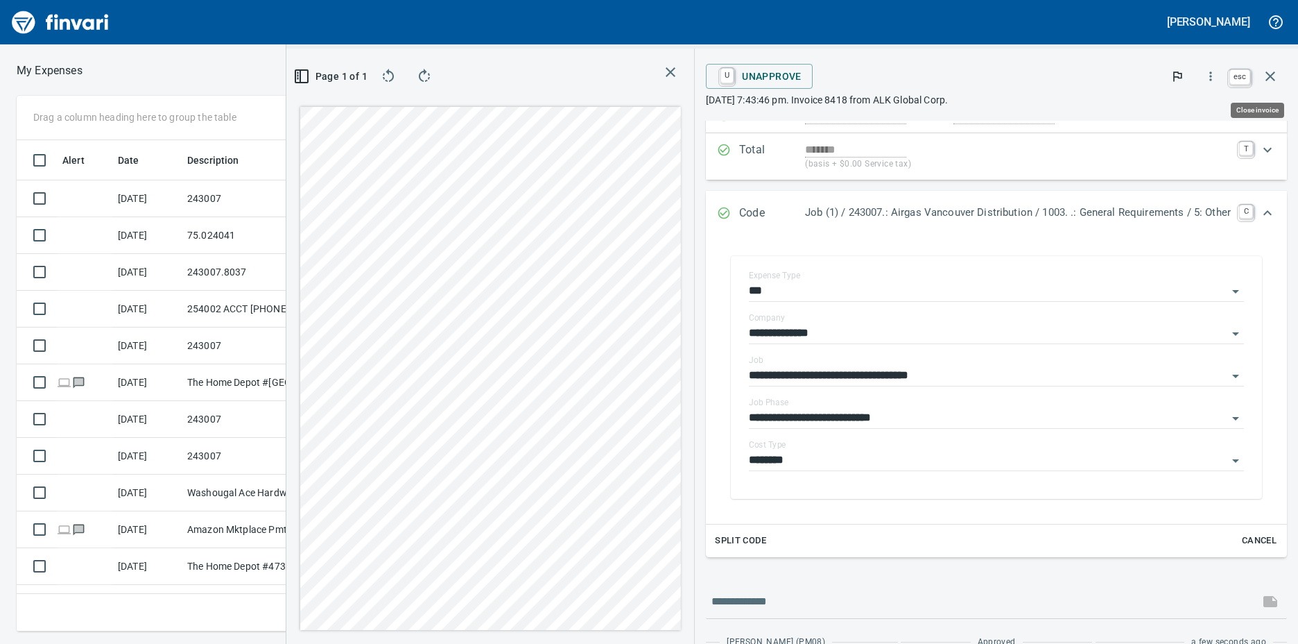
click at [1268, 77] on icon "button" at bounding box center [1270, 76] width 17 height 17
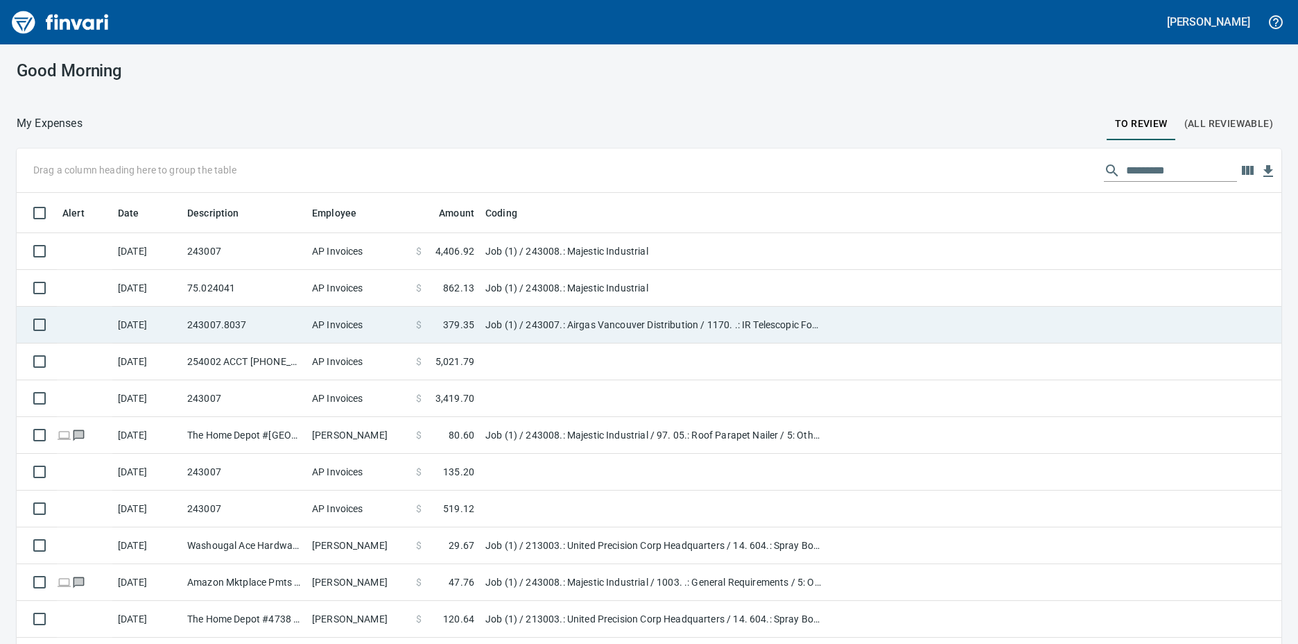
click at [563, 329] on td "Job (1) / 243007.: Airgas Vancouver Distribution / 1170. .: IR Telescopic Forkl…" at bounding box center [653, 325] width 347 height 37
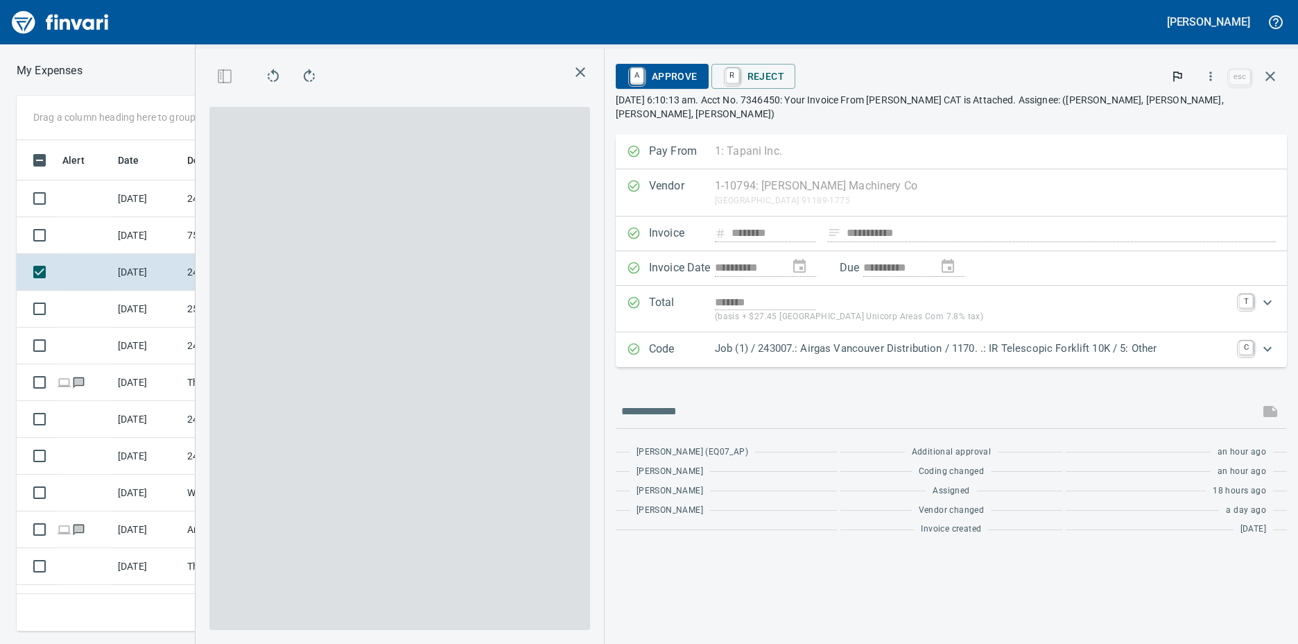
scroll to position [481, 897]
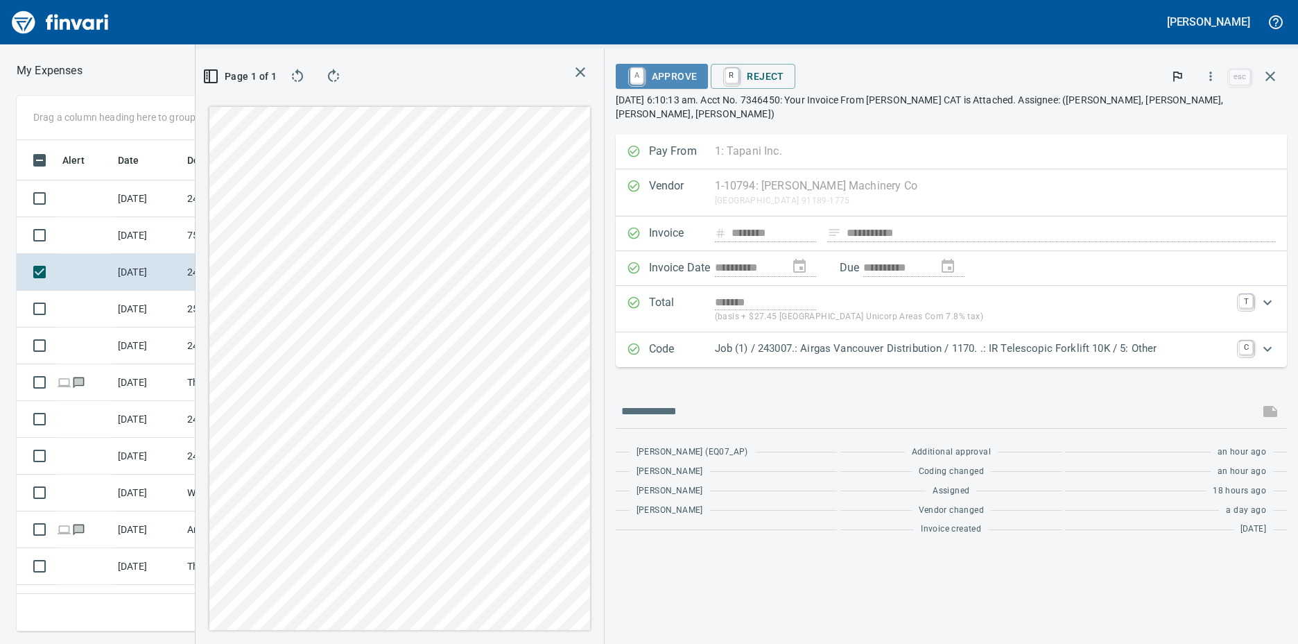
click at [698, 74] on span "A Approve" at bounding box center [662, 76] width 71 height 24
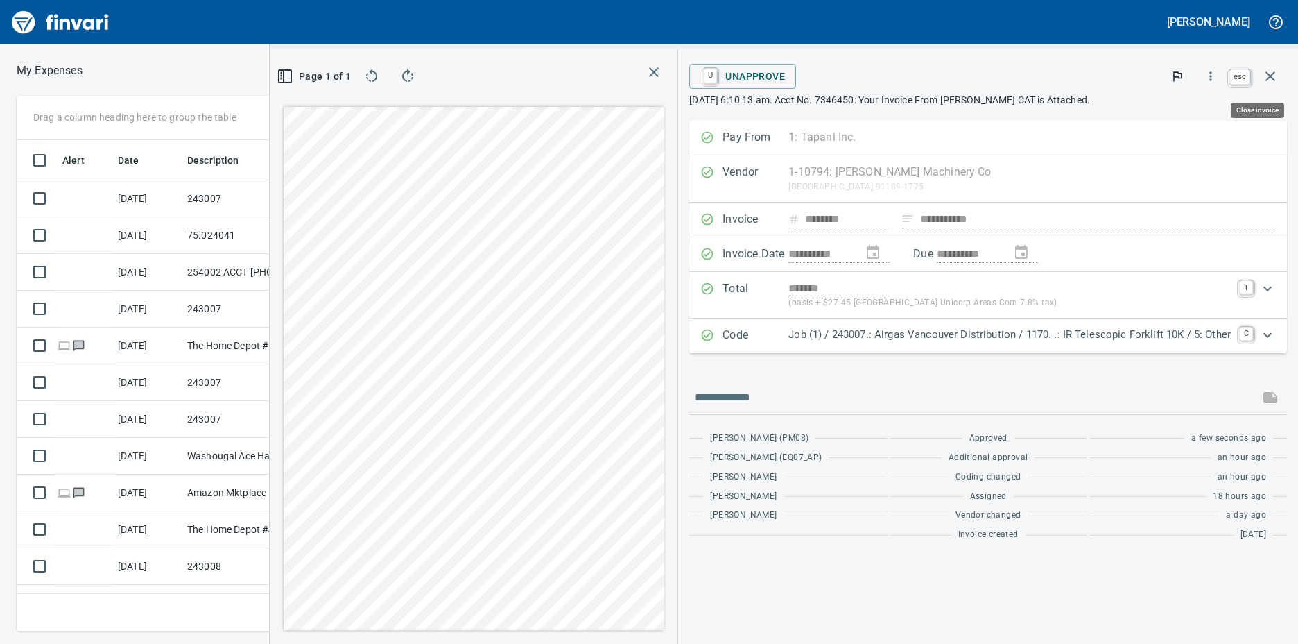
click at [1274, 74] on icon "button" at bounding box center [1271, 76] width 10 height 10
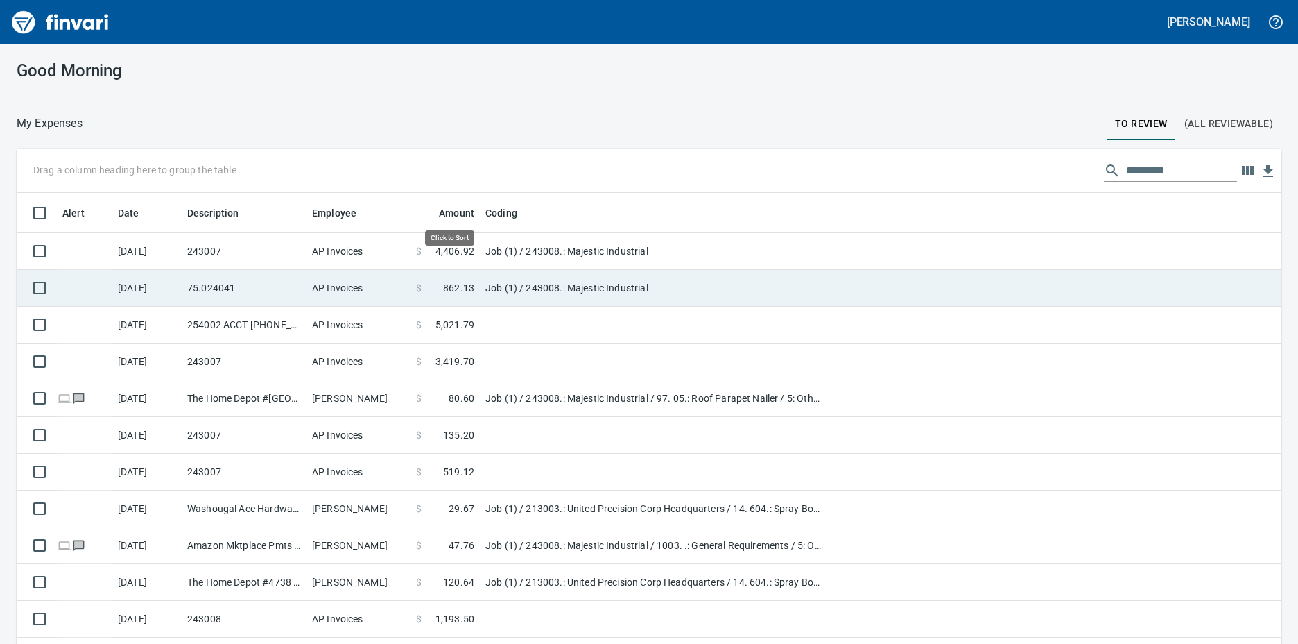
scroll to position [481, 1234]
